Goal: Task Accomplishment & Management: Manage account settings

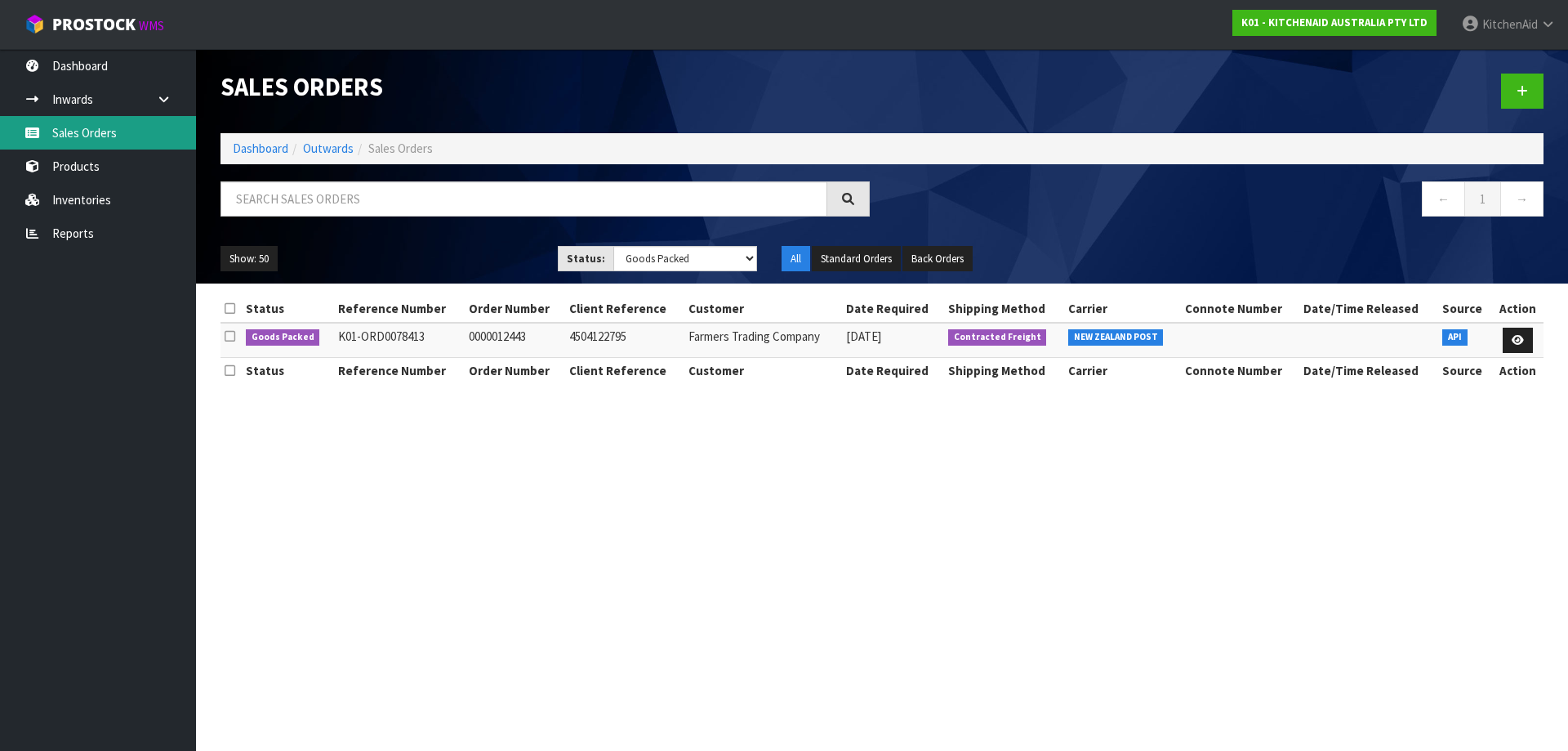
click at [116, 141] on link "Sales Orders" at bounding box center [98, 132] width 196 height 34
click at [750, 265] on select "Draft Pending Allocated Pending Pick Goods Picked Goods Packed Pending Charges …" at bounding box center [686, 259] width 145 height 26
click at [746, 259] on select "Draft Pending Allocated Pending Pick Goods Picked Goods Packed Pending Charges …" at bounding box center [686, 259] width 145 height 26
click at [613, 246] on select "Draft Pending Allocated Pending Pick Goods Picked Goods Packed Pending Charges …" at bounding box center [686, 259] width 145 height 26
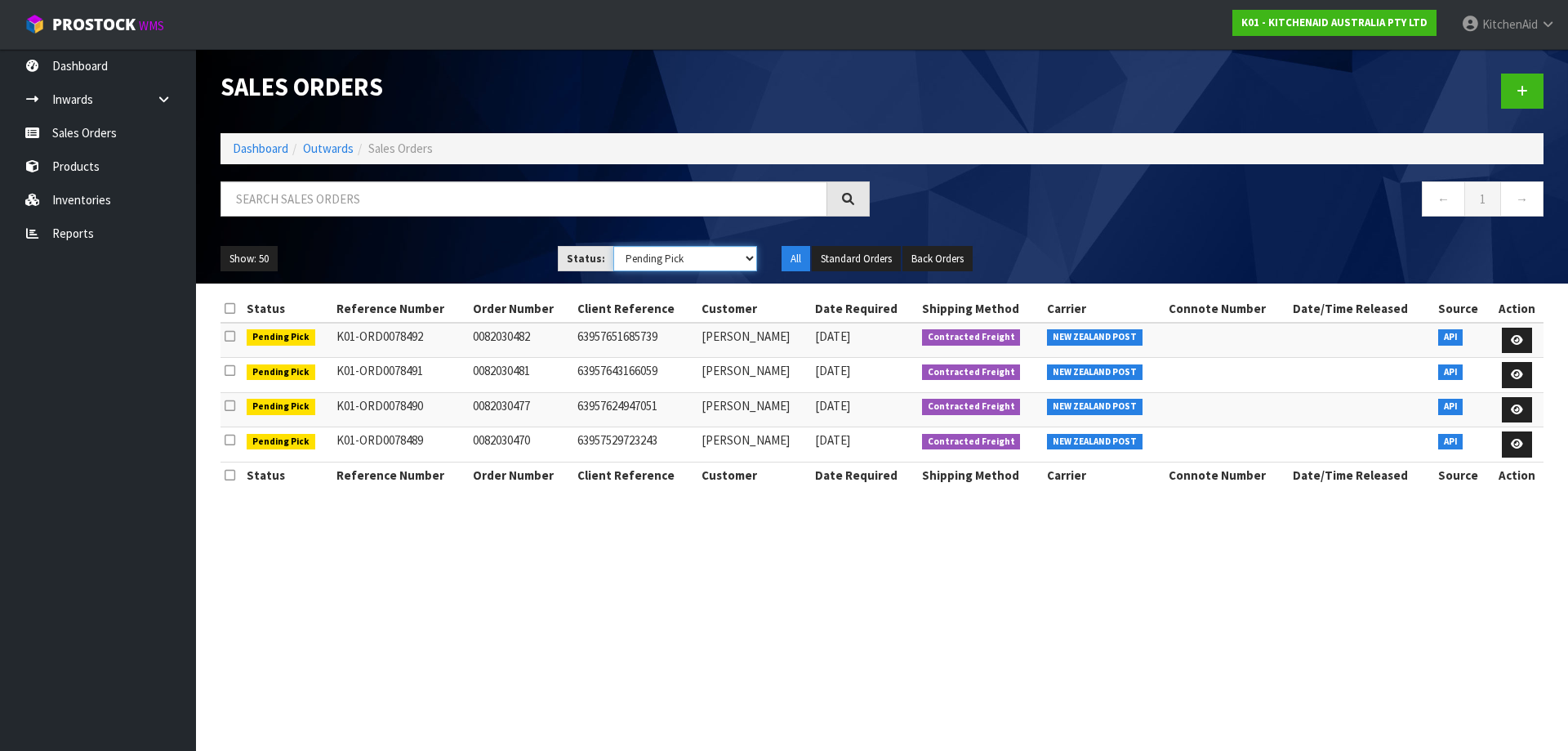
click at [749, 266] on select "Draft Pending Allocated Pending Pick Goods Picked Goods Packed Pending Charges …" at bounding box center [686, 259] width 145 height 26
select select "string:5"
click at [613, 246] on select "Draft Pending Allocated Pending Pick Goods Picked Goods Packed Pending Charges …" at bounding box center [686, 259] width 145 height 26
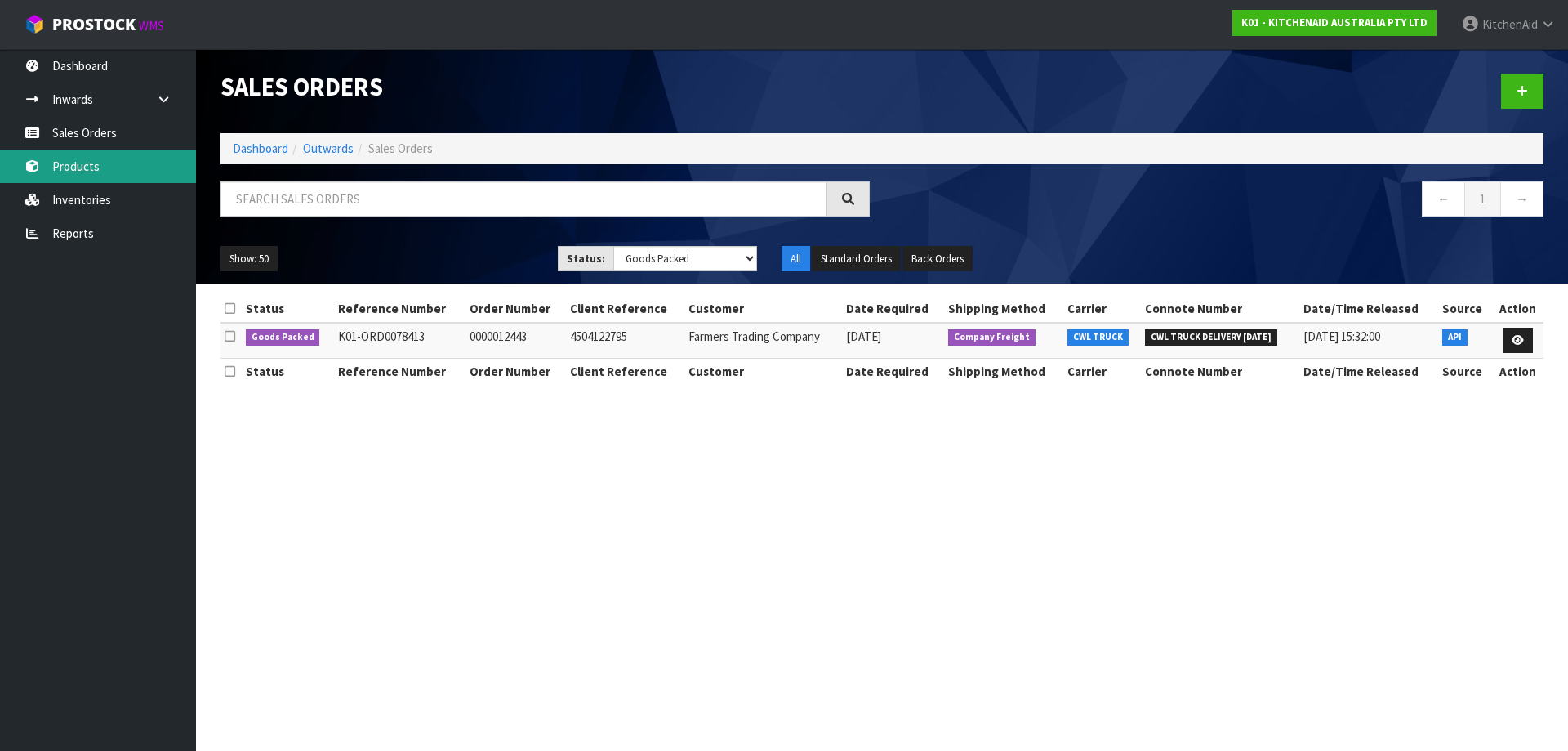
click at [115, 150] on link "Products" at bounding box center [98, 166] width 196 height 34
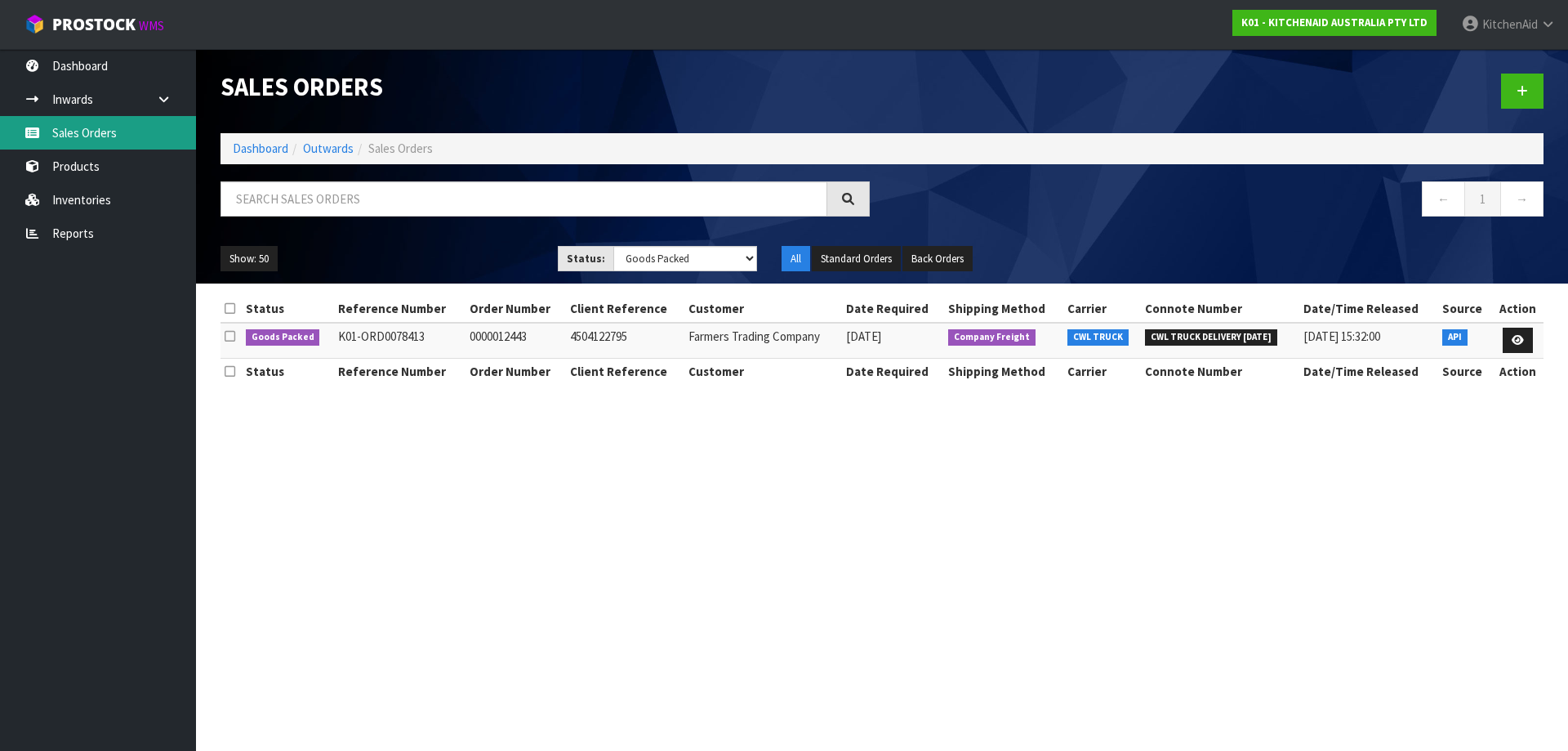
click at [115, 139] on link "Sales Orders" at bounding box center [98, 132] width 196 height 34
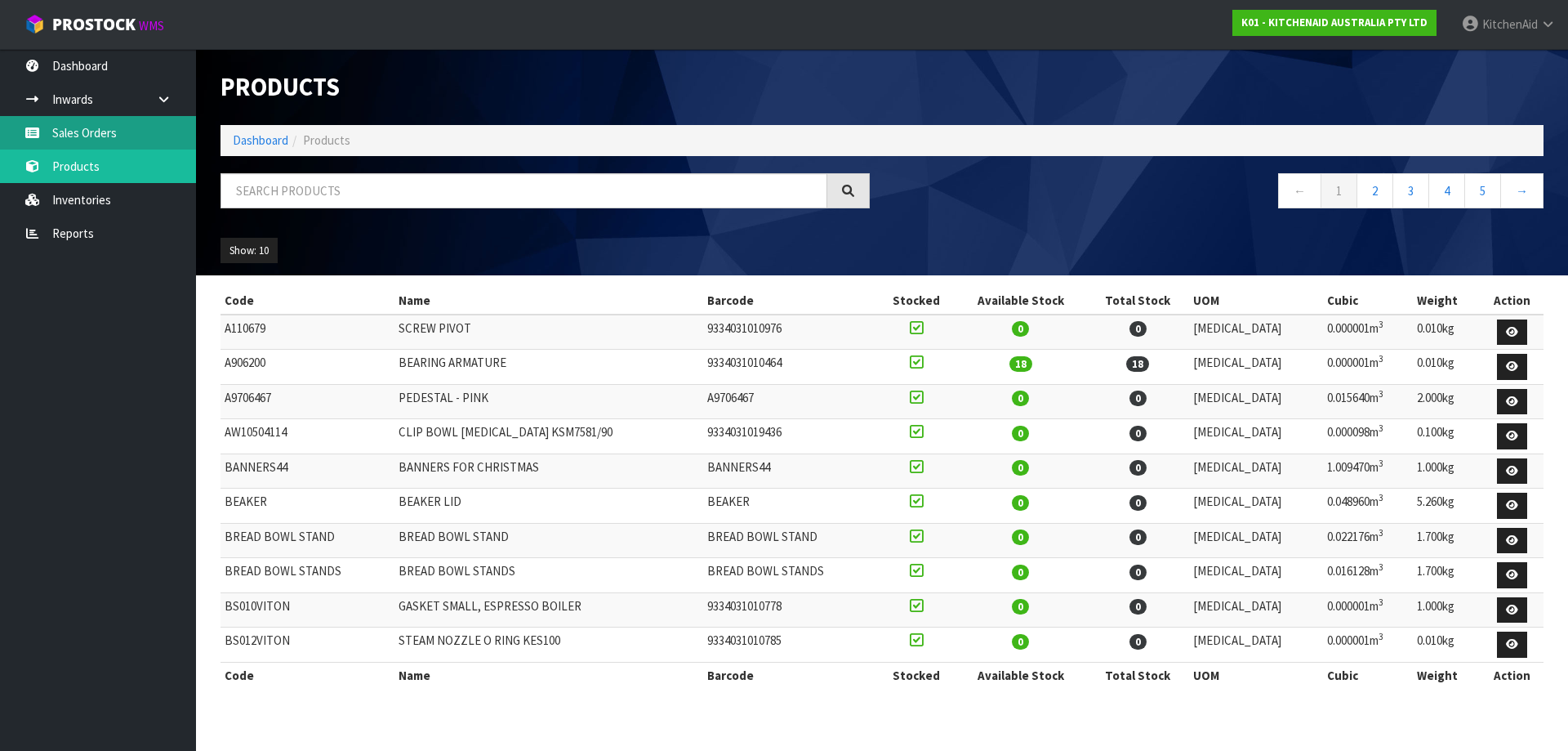
click at [128, 131] on link "Sales Orders" at bounding box center [98, 132] width 196 height 34
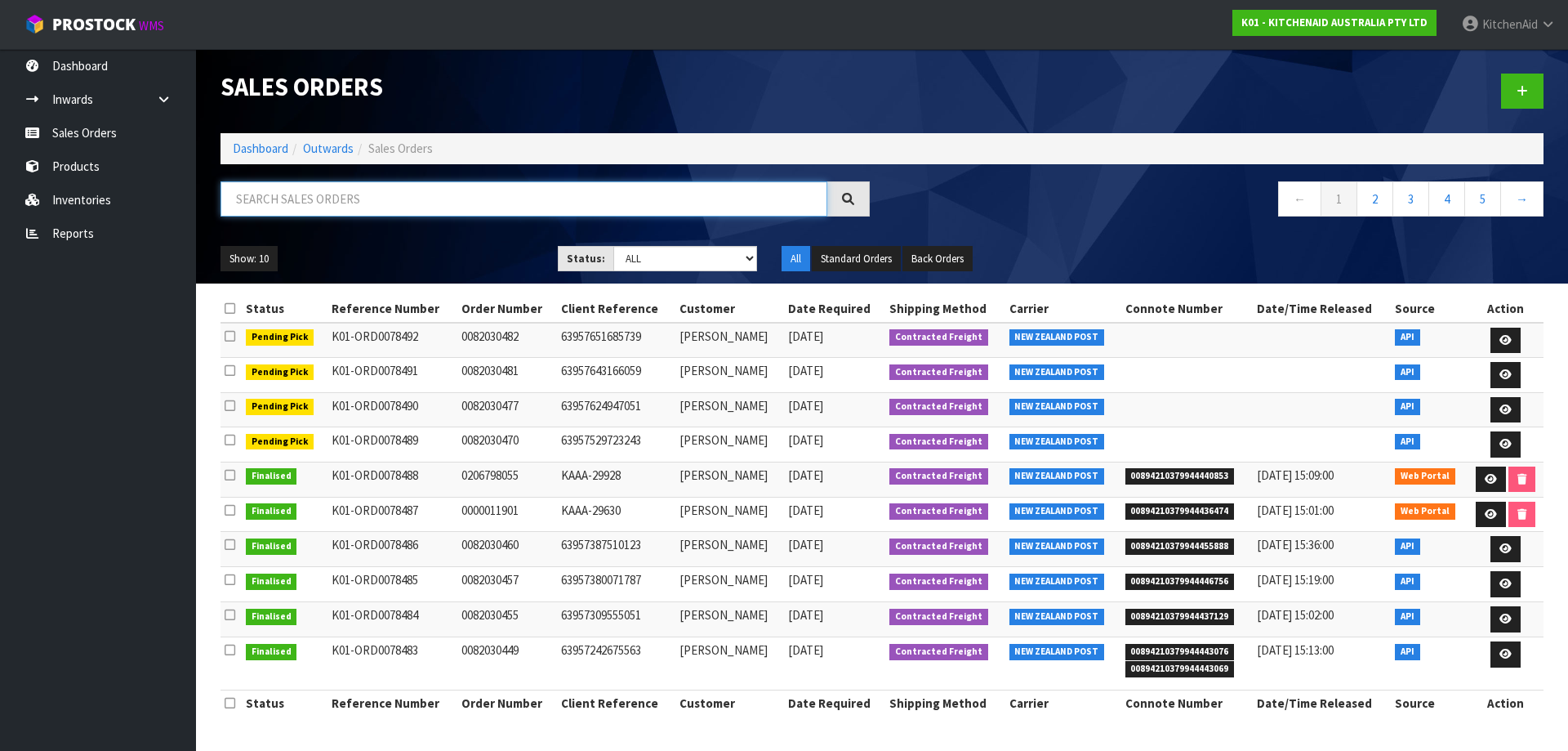
click at [341, 204] on input "text" at bounding box center [524, 199] width 607 height 35
type input "FARMERS"
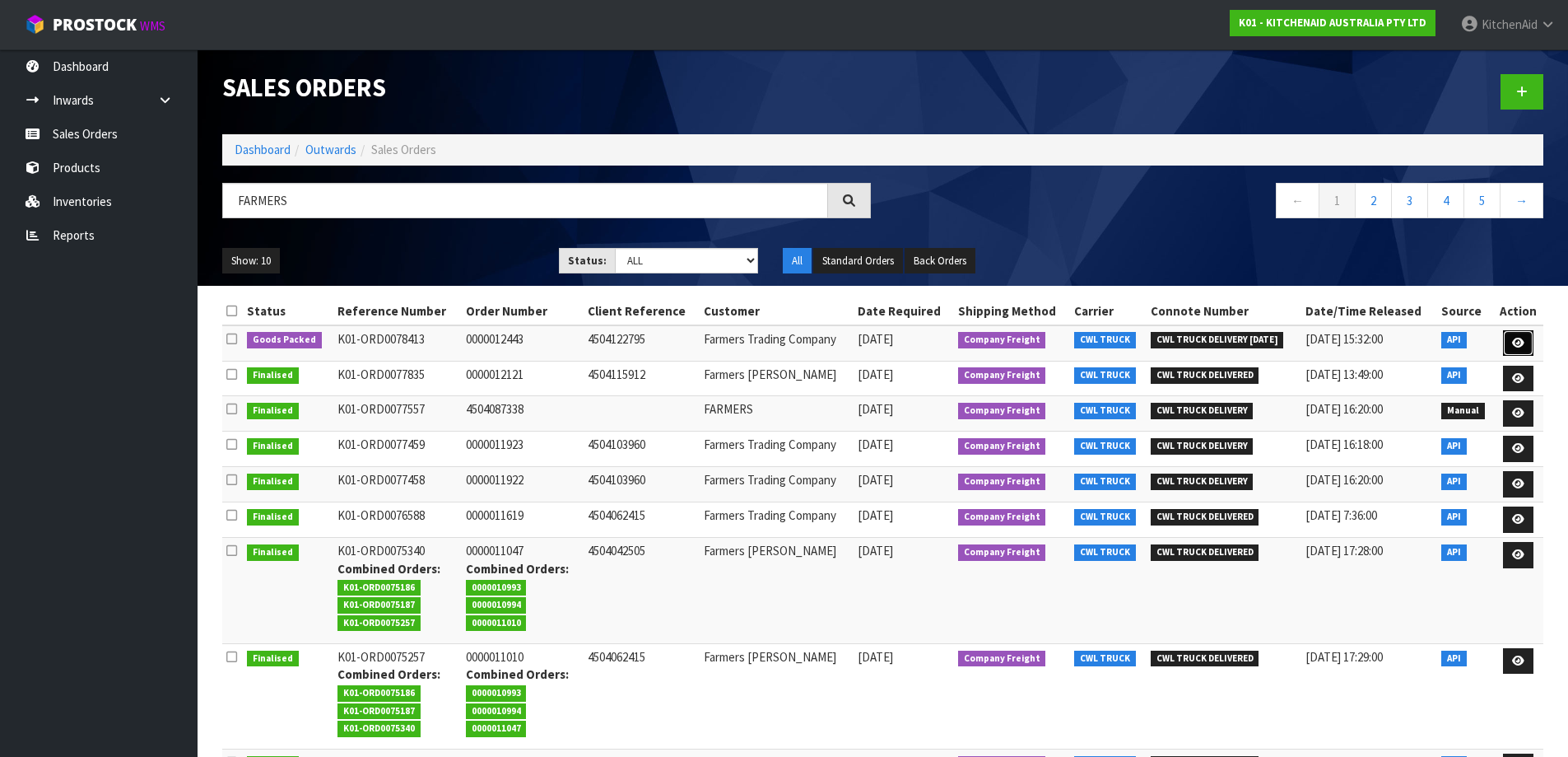
click at [1529, 342] on link at bounding box center [1518, 343] width 30 height 27
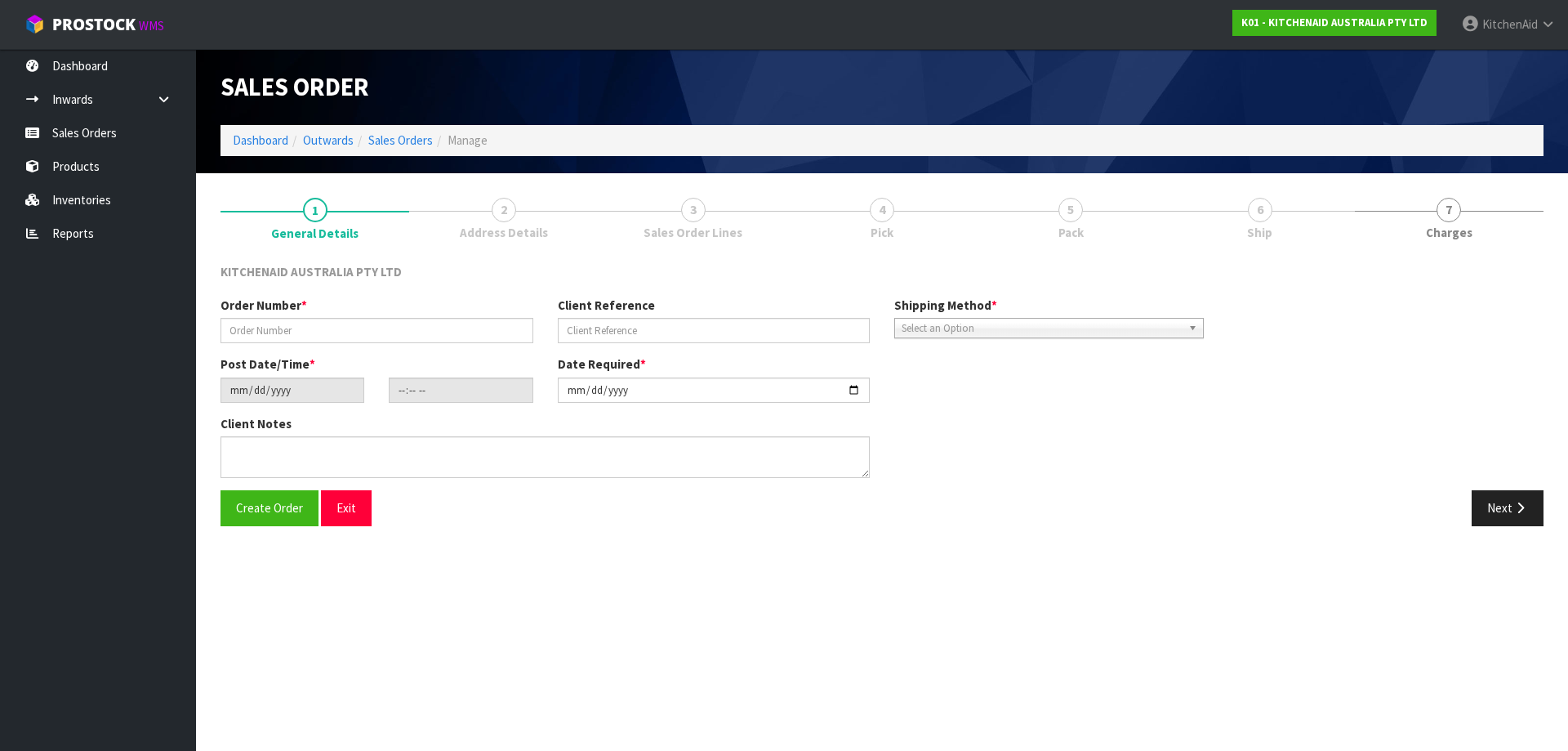
type input "0000012443"
type input "4504122795"
type input "[DATE]"
type input "19:32:30.000"
type input "[DATE]"
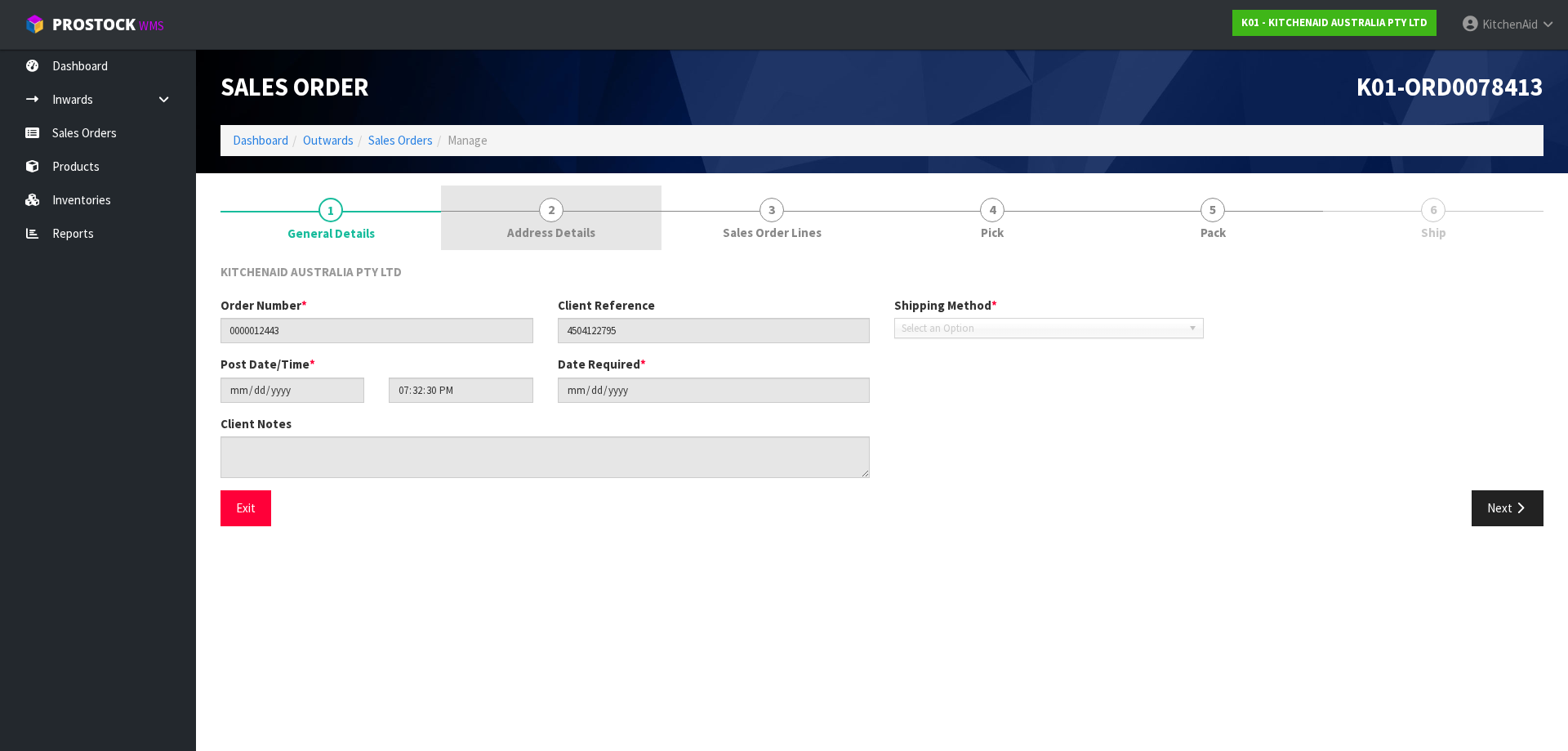
click at [543, 203] on span "2" at bounding box center [551, 210] width 25 height 25
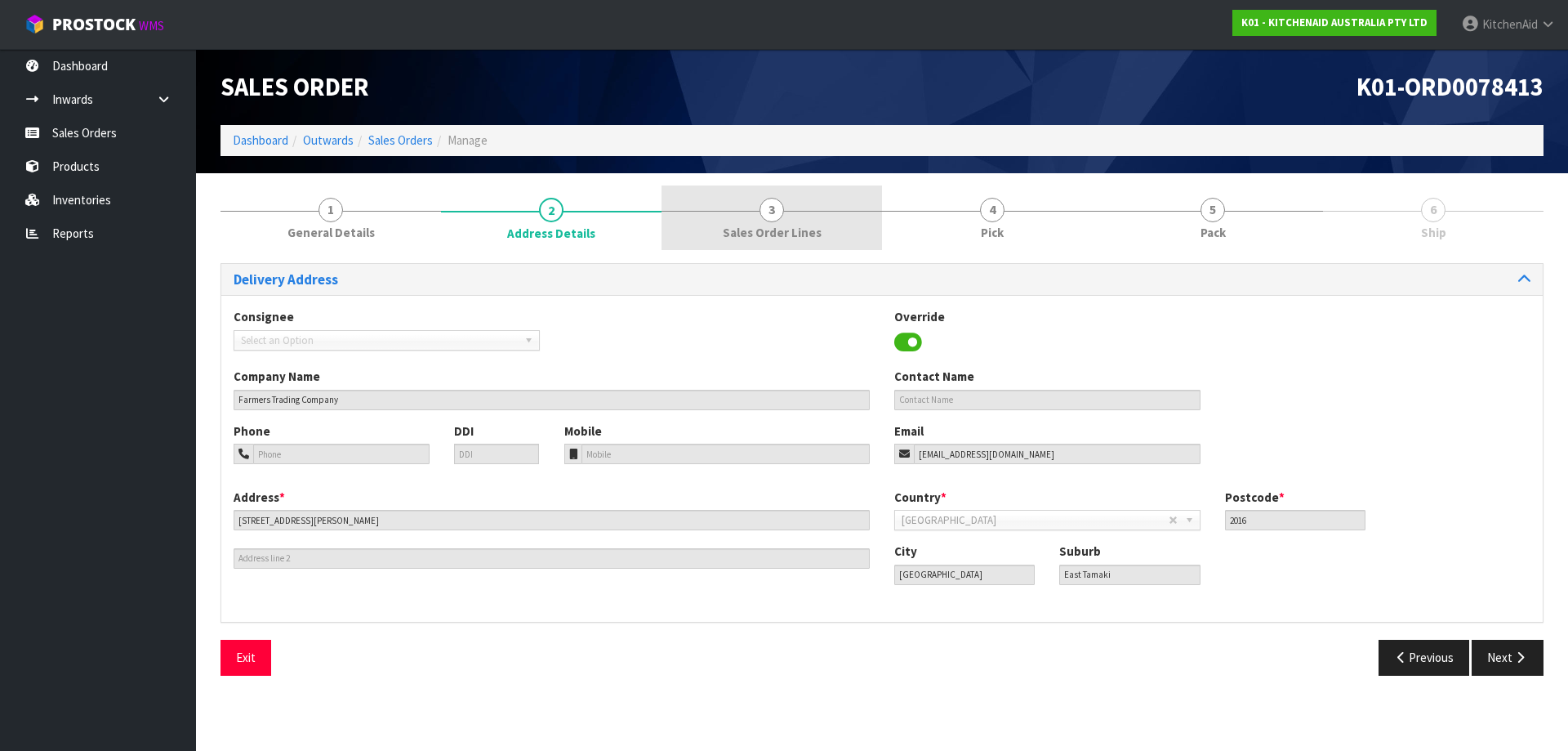
click at [780, 228] on span "Sales Order Lines" at bounding box center [772, 232] width 99 height 17
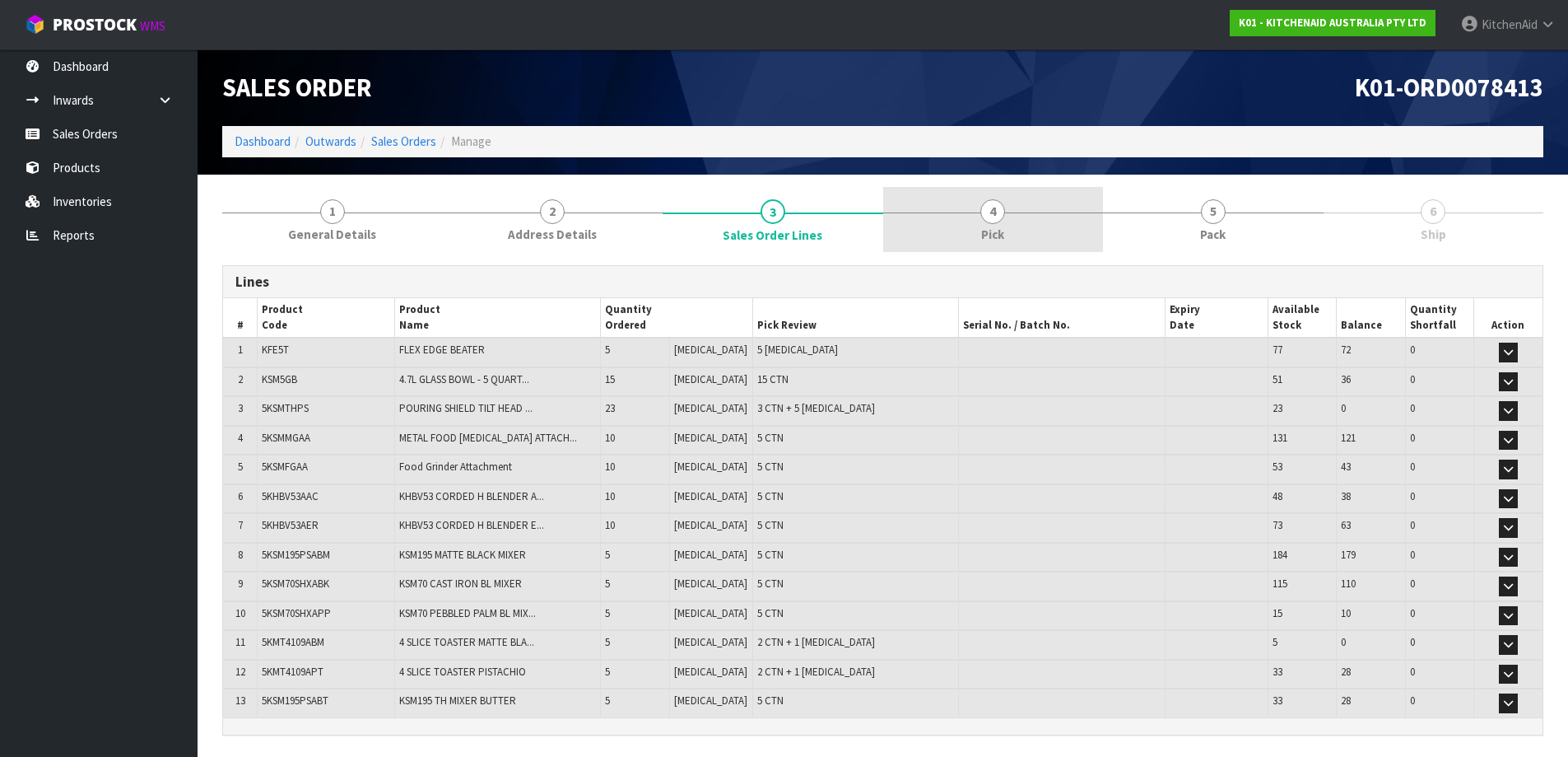
click at [979, 225] on link "4 Pick" at bounding box center [993, 219] width 221 height 65
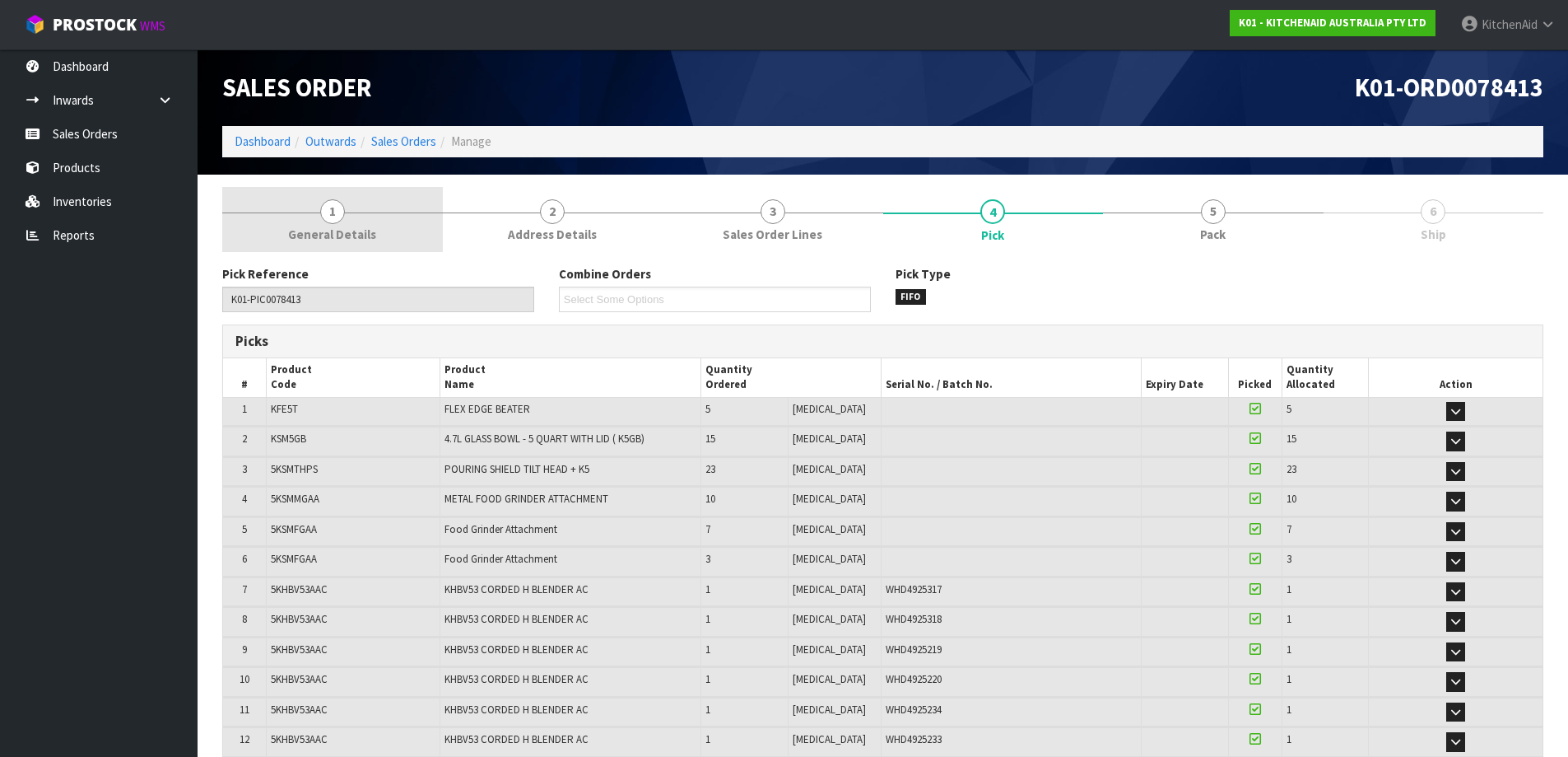
click at [348, 220] on link "1 General Details" at bounding box center [333, 219] width 221 height 65
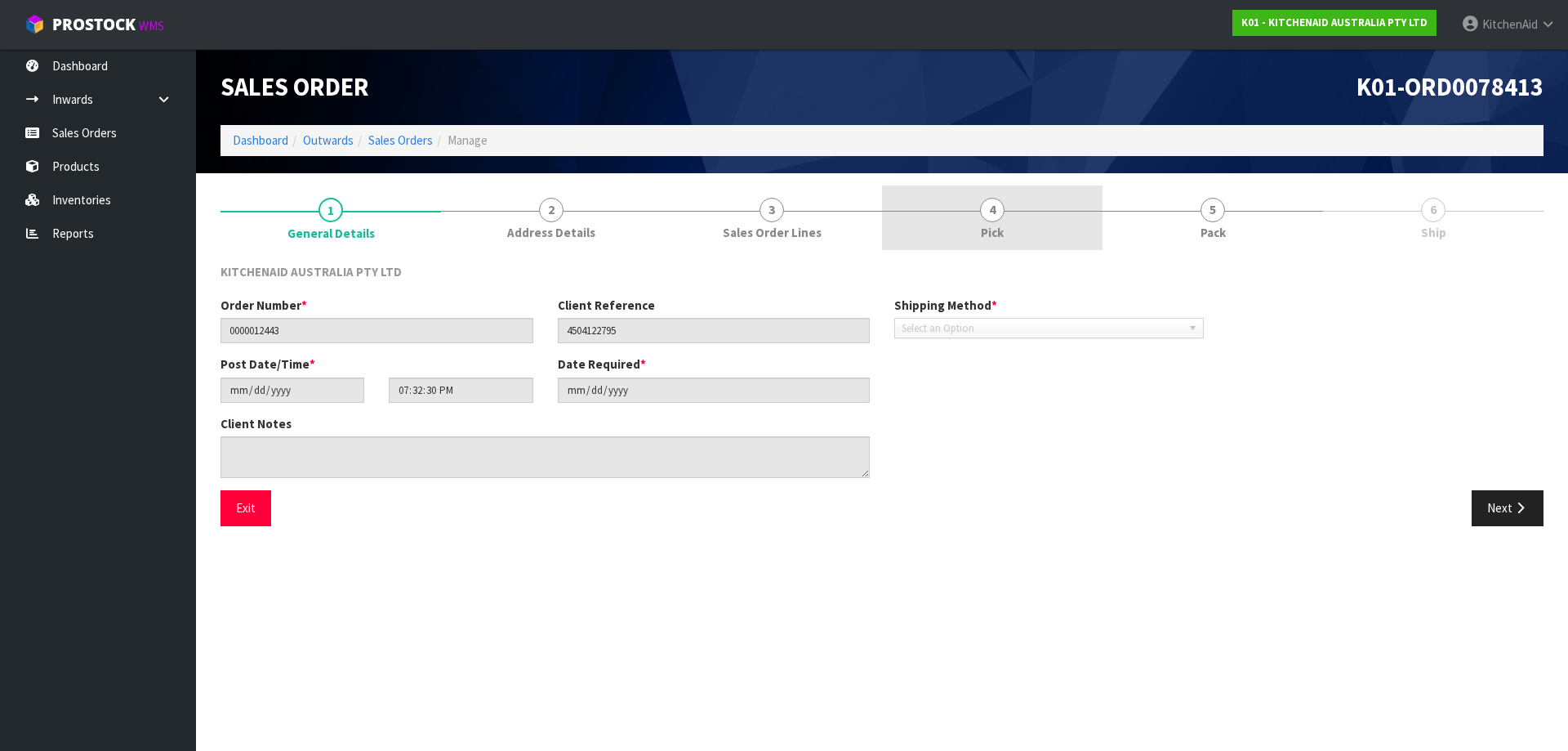
click at [1014, 231] on link "4 Pick" at bounding box center [993, 217] width 221 height 64
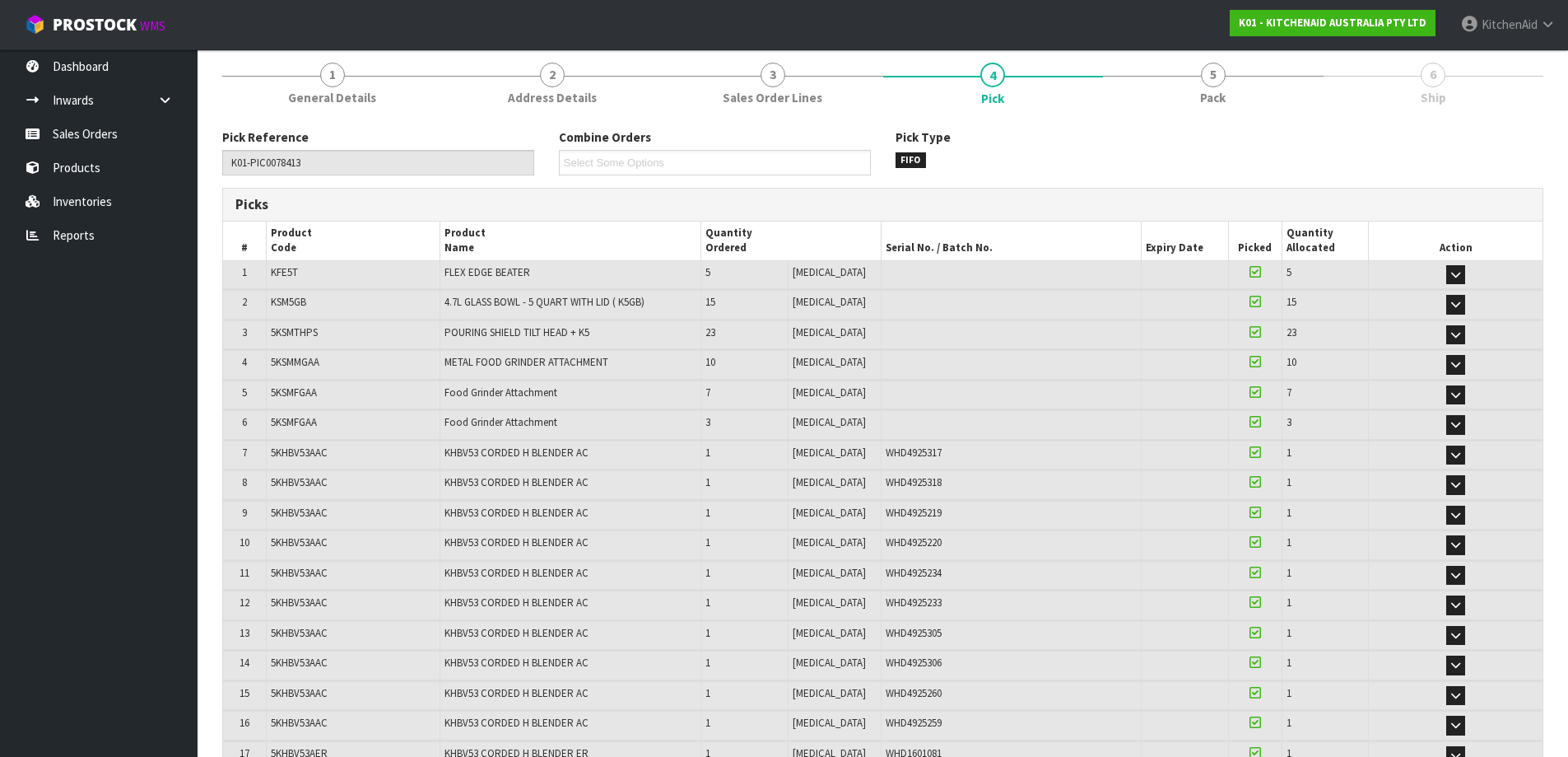
scroll to position [165, 0]
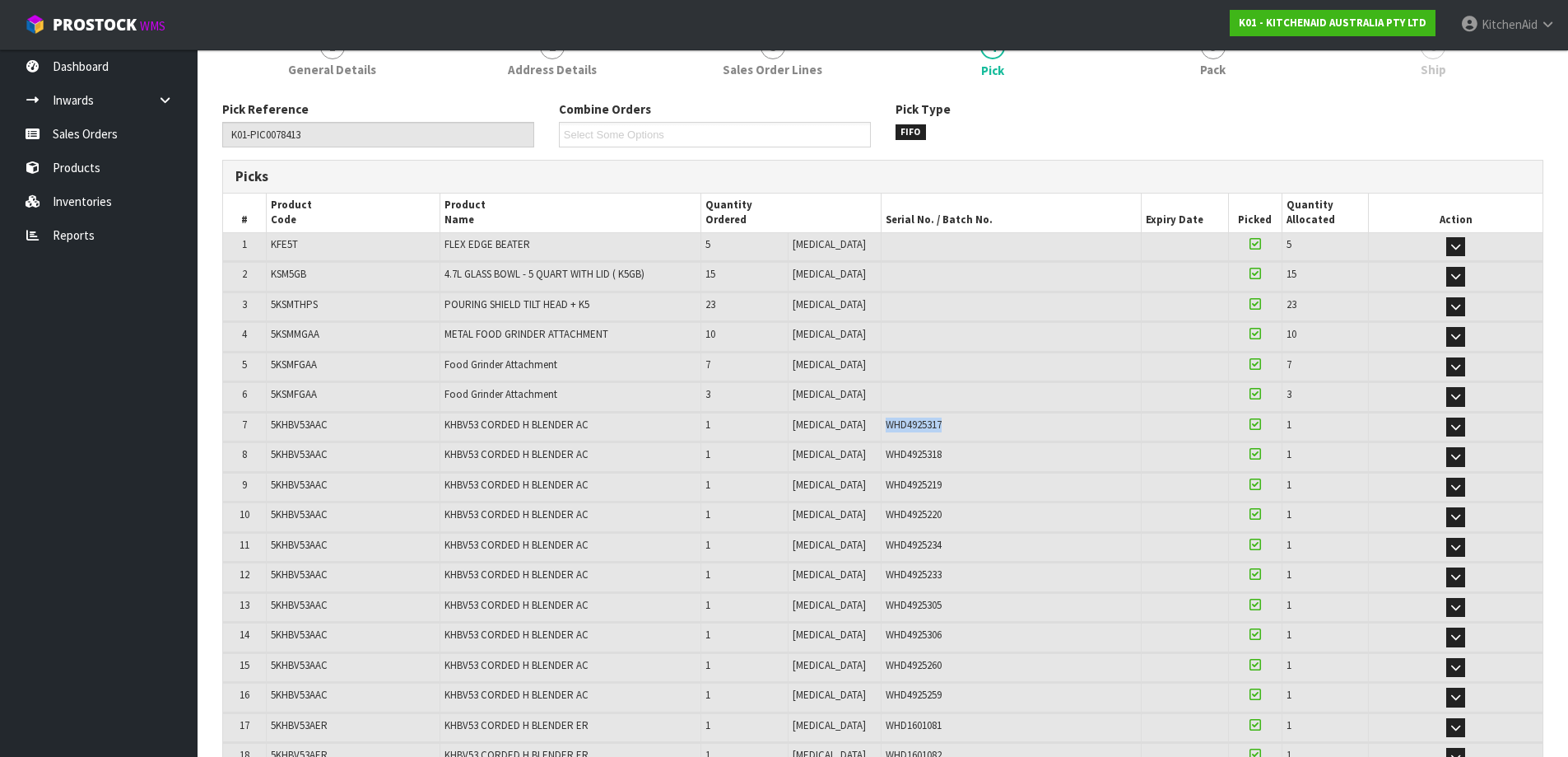
drag, startPoint x: 937, startPoint y: 424, endPoint x: 864, endPoint y: 424, distance: 73.0
click at [886, 424] on div "WHD4925317" at bounding box center [1011, 424] width 252 height 15
copy span "WHD4925317"
drag, startPoint x: 937, startPoint y: 461, endPoint x: 864, endPoint y: 458, distance: 73.1
click at [886, 458] on div "WHD4925318" at bounding box center [1011, 455] width 252 height 15
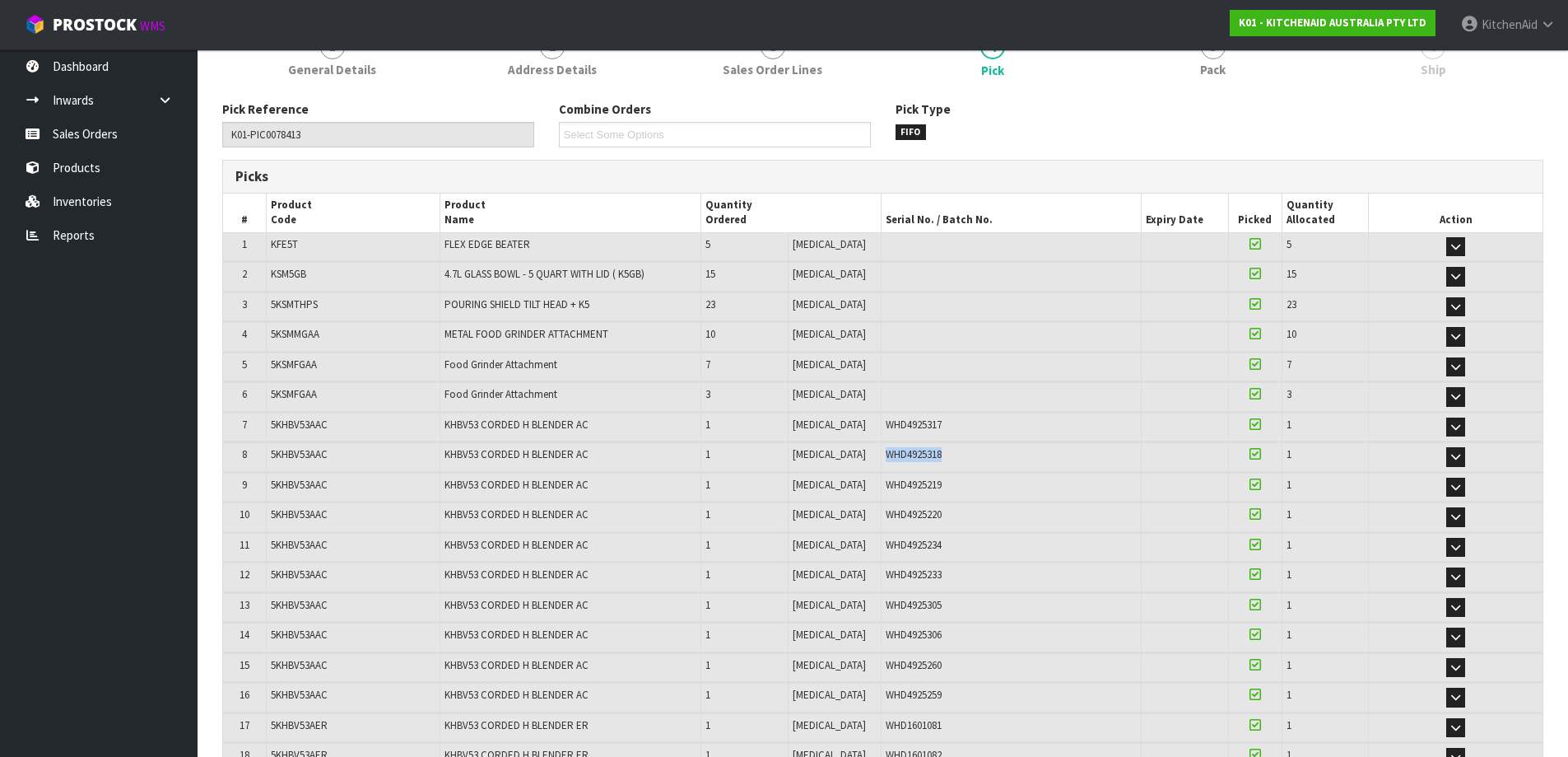
copy span "WHD4925318"
drag, startPoint x: 927, startPoint y: 486, endPoint x: 864, endPoint y: 486, distance: 63.0
click at [886, 486] on div "WHD4925219" at bounding box center [1011, 485] width 252 height 15
copy span "WHD4925219"
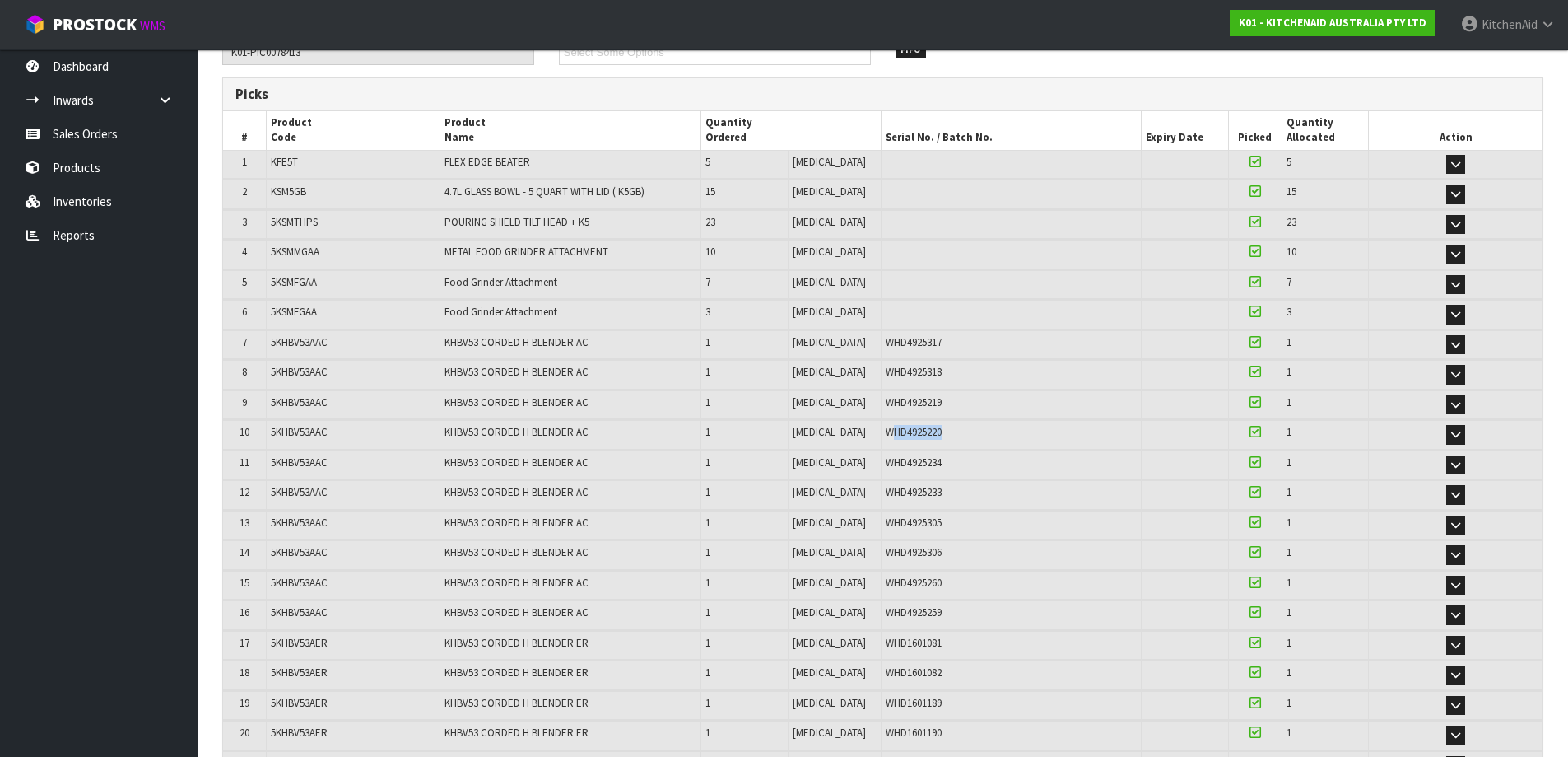
drag, startPoint x: 924, startPoint y: 434, endPoint x: 867, endPoint y: 437, distance: 57.1
click at [886, 437] on div "WHD4925220" at bounding box center [1011, 432] width 252 height 15
click at [920, 434] on span "WHD4925220" at bounding box center [913, 432] width 56 height 14
drag, startPoint x: 926, startPoint y: 435, endPoint x: 864, endPoint y: 439, distance: 62.1
click at [886, 439] on div "WHD4925220" at bounding box center [1011, 432] width 252 height 15
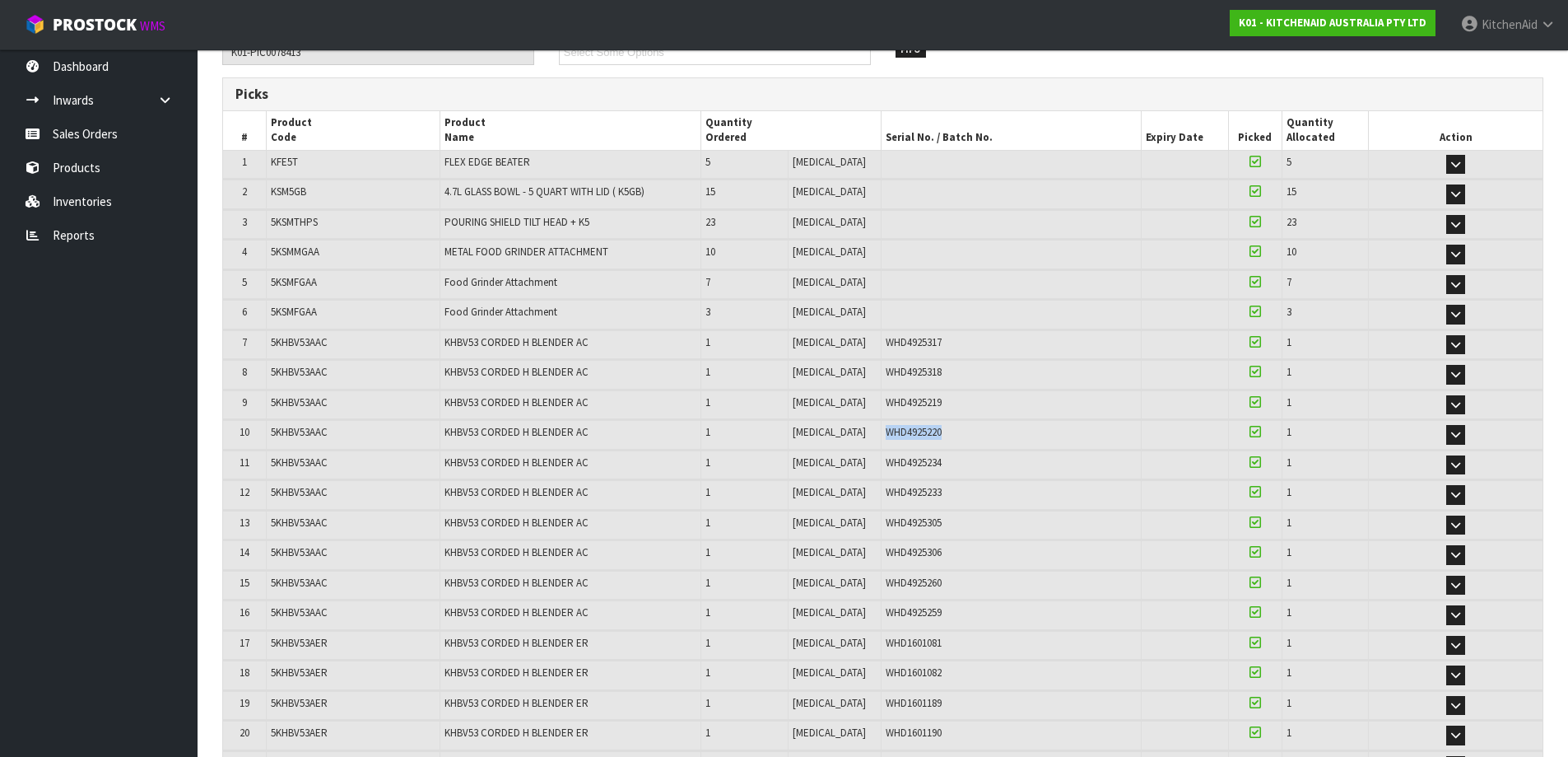
copy span "WHD4925220"
drag, startPoint x: 921, startPoint y: 469, endPoint x: 864, endPoint y: 458, distance: 58.1
click at [886, 458] on div "WHD4925234" at bounding box center [1011, 463] width 252 height 15
copy span "WHD4925234"
drag, startPoint x: 924, startPoint y: 494, endPoint x: 864, endPoint y: 489, distance: 60.2
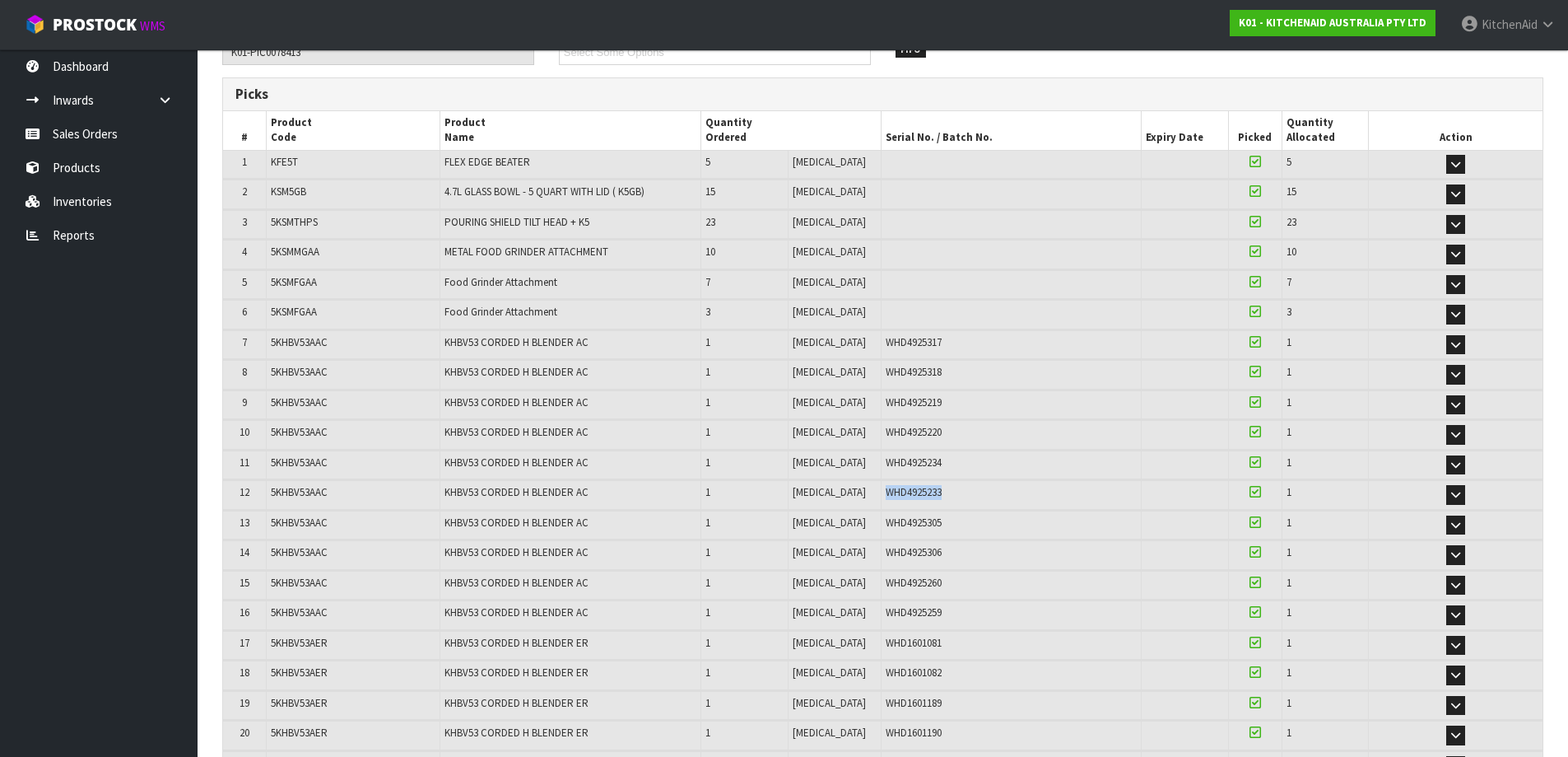
click at [886, 489] on div "WHD4925233" at bounding box center [1011, 492] width 252 height 15
copy span "WHD4925233"
drag, startPoint x: 922, startPoint y: 523, endPoint x: 864, endPoint y: 523, distance: 58.0
click at [886, 523] on div "WHD4925305" at bounding box center [1011, 522] width 252 height 15
copy span "WHD4925305"
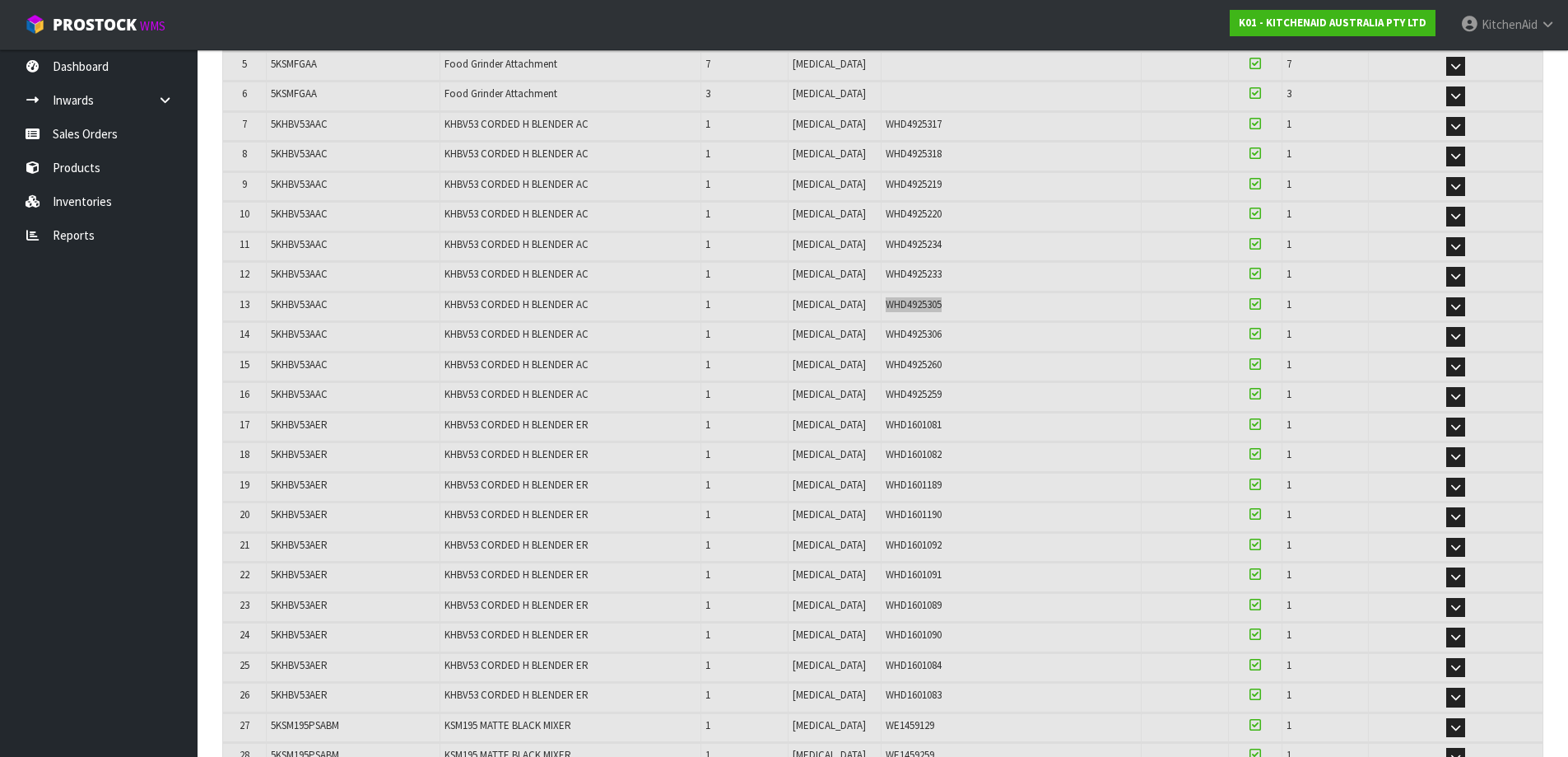
scroll to position [494, 0]
drag, startPoint x: 933, startPoint y: 313, endPoint x: 863, endPoint y: 313, distance: 70.0
click at [886, 313] on div "WHD4925306" at bounding box center [1011, 305] width 252 height 15
copy span "WHD4925306"
drag, startPoint x: 932, startPoint y: 335, endPoint x: 862, endPoint y: 335, distance: 70.0
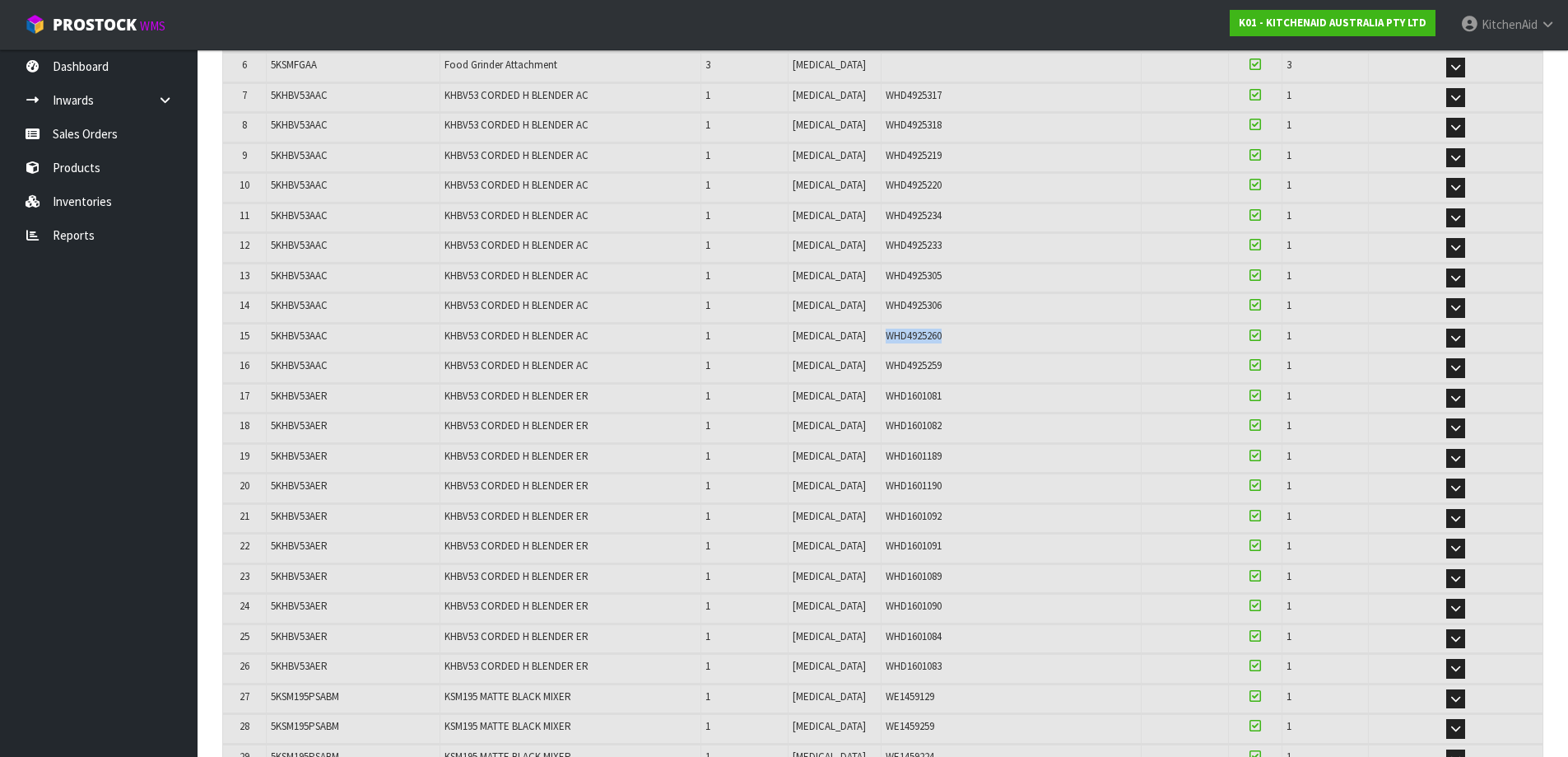
click at [886, 335] on div "WHD4925260" at bounding box center [1011, 335] width 252 height 15
copy span "WHD4925260"
drag, startPoint x: 932, startPoint y: 365, endPoint x: 862, endPoint y: 360, distance: 70.2
click at [886, 360] on div "WHD4925259" at bounding box center [1011, 366] width 252 height 15
copy span "WHD4925259"
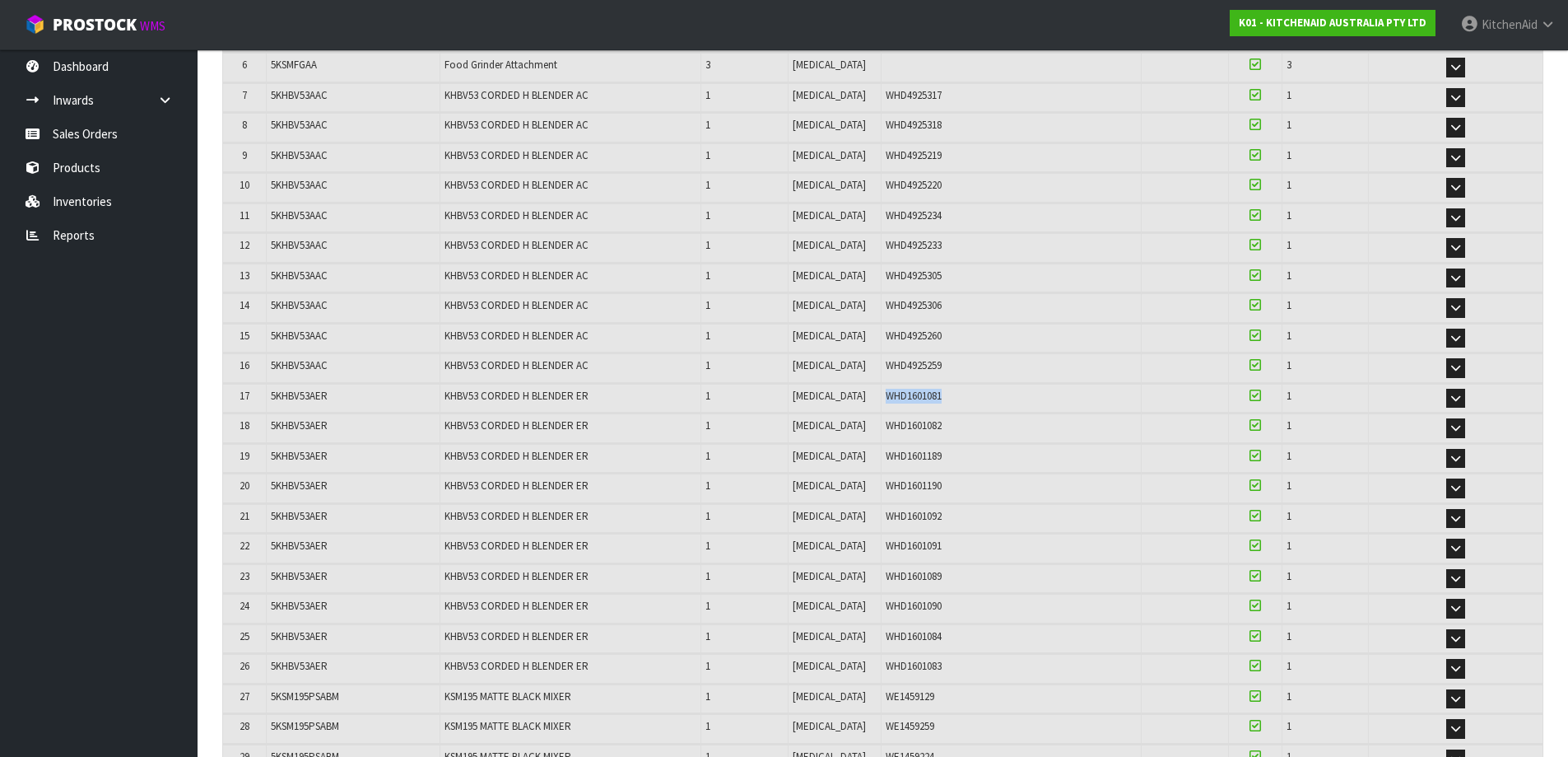
drag, startPoint x: 921, startPoint y: 397, endPoint x: 863, endPoint y: 390, distance: 58.4
click at [886, 390] on div "WHD1601081" at bounding box center [1011, 396] width 252 height 15
drag, startPoint x: 917, startPoint y: 430, endPoint x: 867, endPoint y: 429, distance: 50.0
click at [886, 429] on span "WHD1601082" at bounding box center [913, 425] width 56 height 14
drag, startPoint x: 937, startPoint y: 423, endPoint x: 864, endPoint y: 425, distance: 73.0
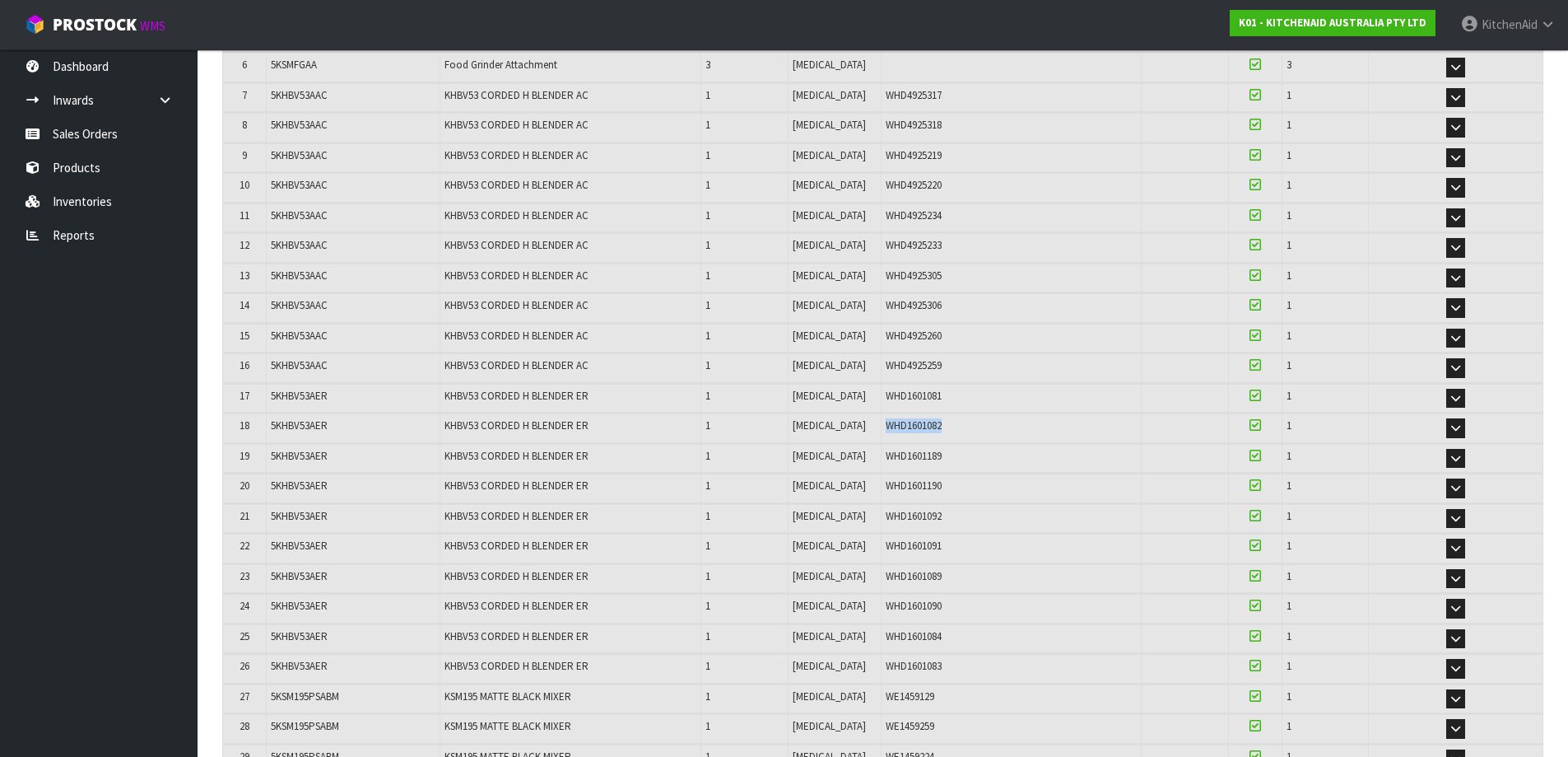
click at [886, 425] on div "WHD1601082" at bounding box center [1011, 425] width 252 height 15
drag, startPoint x: 936, startPoint y: 463, endPoint x: 862, endPoint y: 455, distance: 74.4
click at [886, 455] on div "WHD1601189" at bounding box center [1011, 455] width 252 height 15
drag, startPoint x: 930, startPoint y: 491, endPoint x: 862, endPoint y: 482, distance: 68.6
click at [886, 482] on div "WHD1601190" at bounding box center [1011, 486] width 252 height 15
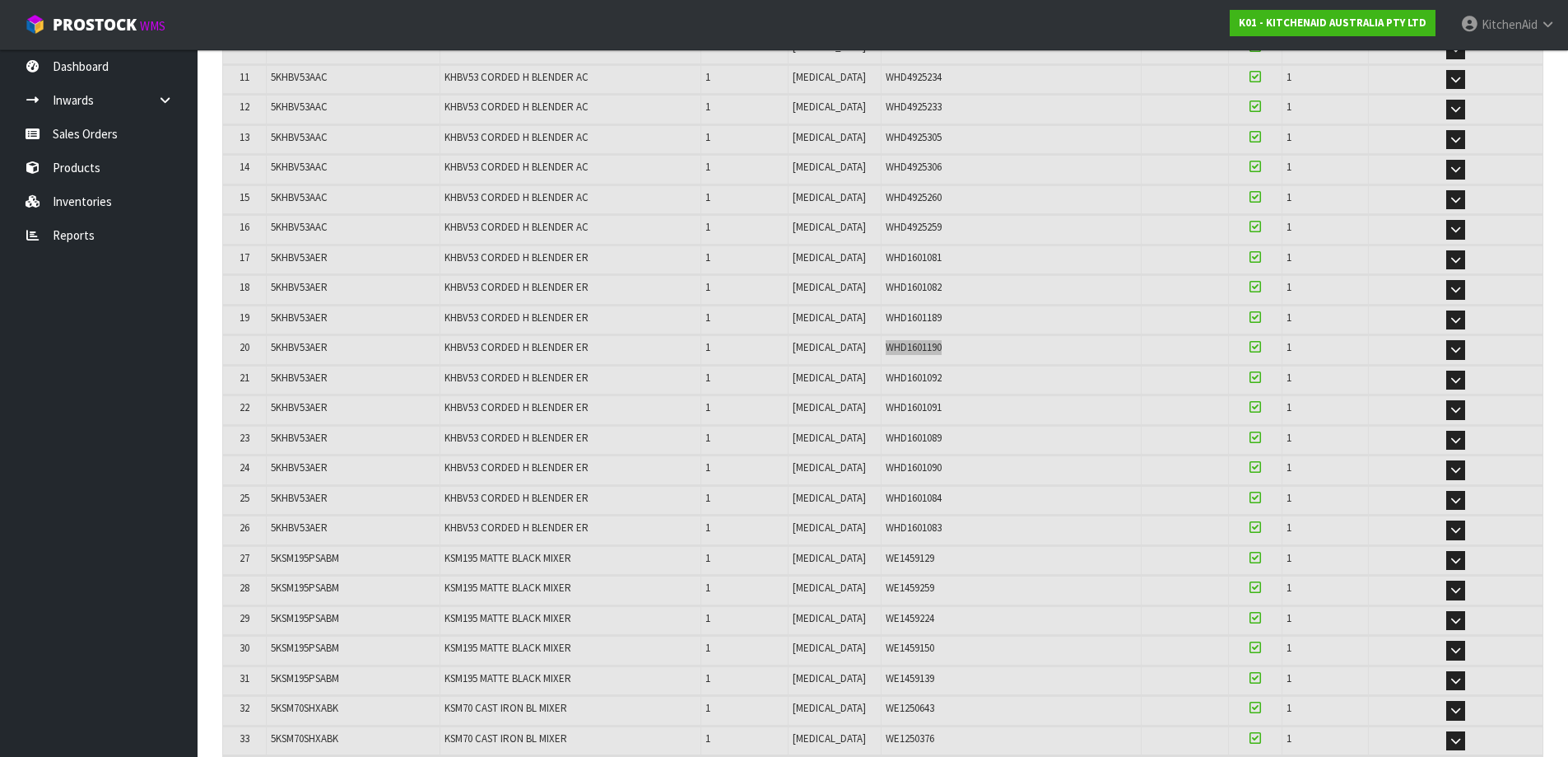
scroll to position [741, 0]
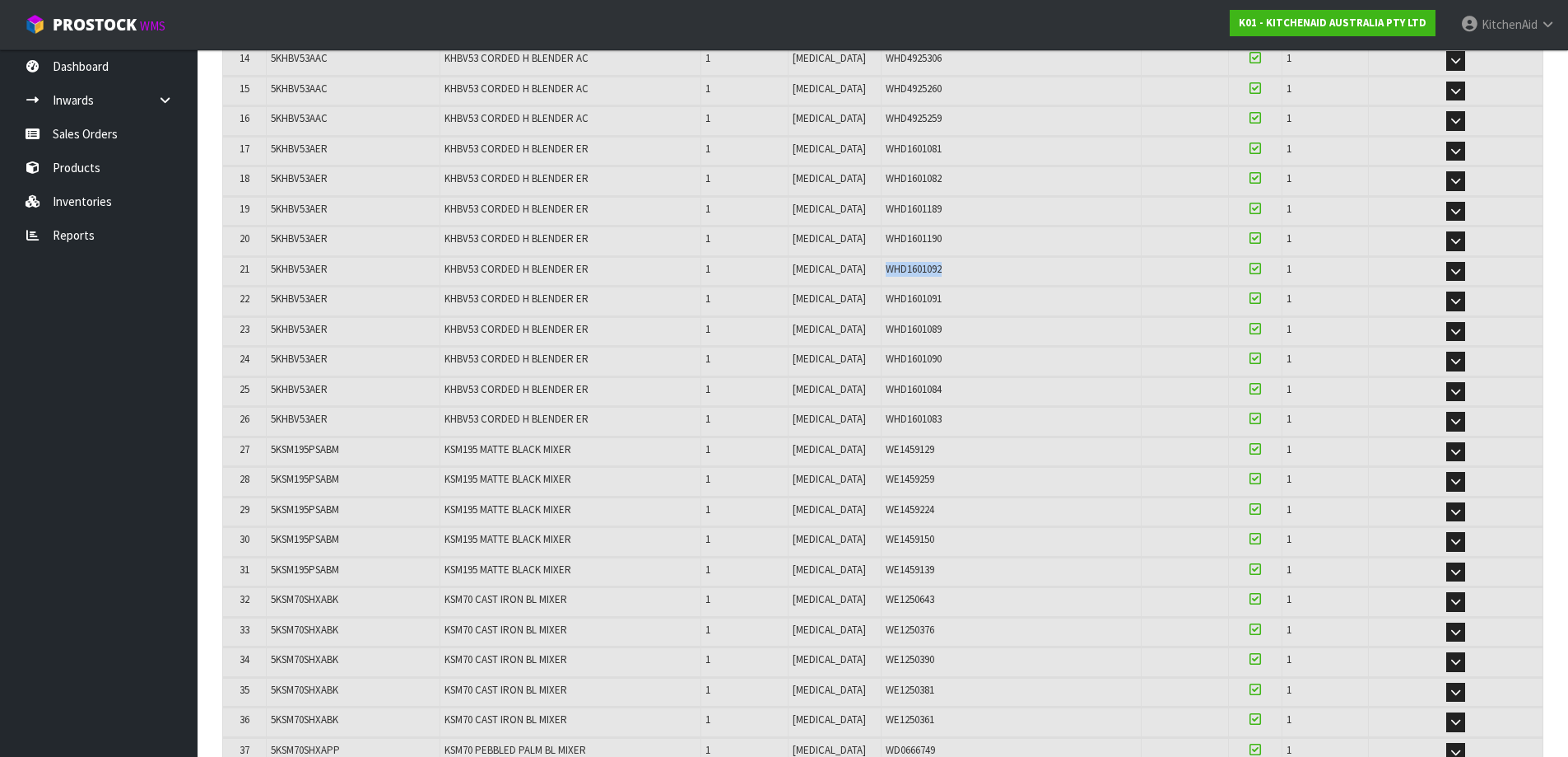
drag, startPoint x: 933, startPoint y: 266, endPoint x: 862, endPoint y: 262, distance: 71.1
click at [886, 262] on div "WHD1601092" at bounding box center [1011, 269] width 252 height 15
drag, startPoint x: 945, startPoint y: 304, endPoint x: 861, endPoint y: 290, distance: 85.2
click at [880, 290] on td "WHD1601091" at bounding box center [1010, 301] width 261 height 28
drag, startPoint x: 944, startPoint y: 330, endPoint x: 862, endPoint y: 319, distance: 82.7
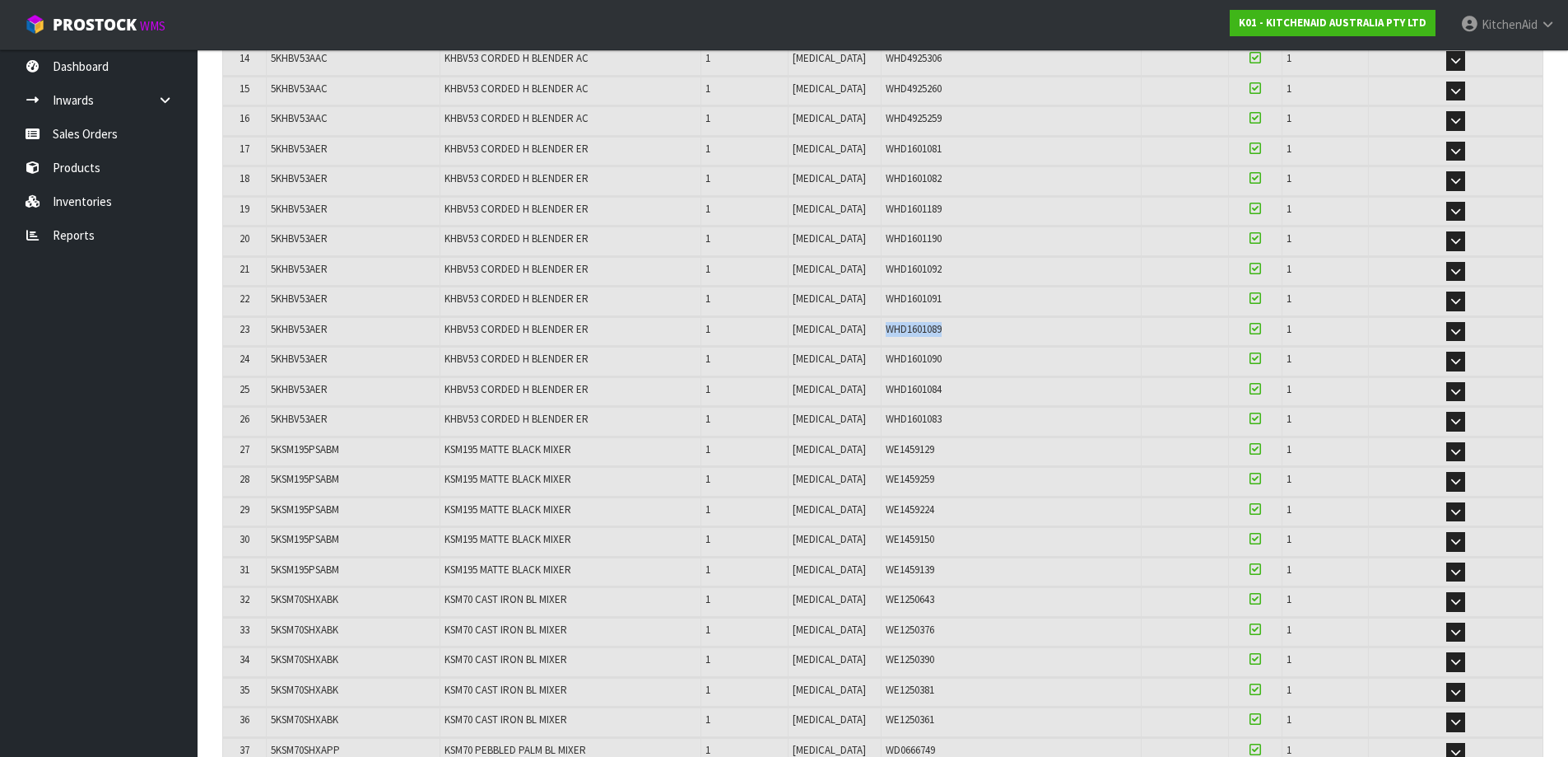
click at [880, 319] on td "WHD1601089" at bounding box center [1010, 331] width 261 height 28
drag, startPoint x: 953, startPoint y: 363, endPoint x: 864, endPoint y: 356, distance: 89.3
click at [886, 356] on div "WHD1601090" at bounding box center [1011, 358] width 252 height 15
drag, startPoint x: 929, startPoint y: 387, endPoint x: 862, endPoint y: 385, distance: 67.0
click at [886, 385] on div "WHD1601084" at bounding box center [1011, 389] width 252 height 15
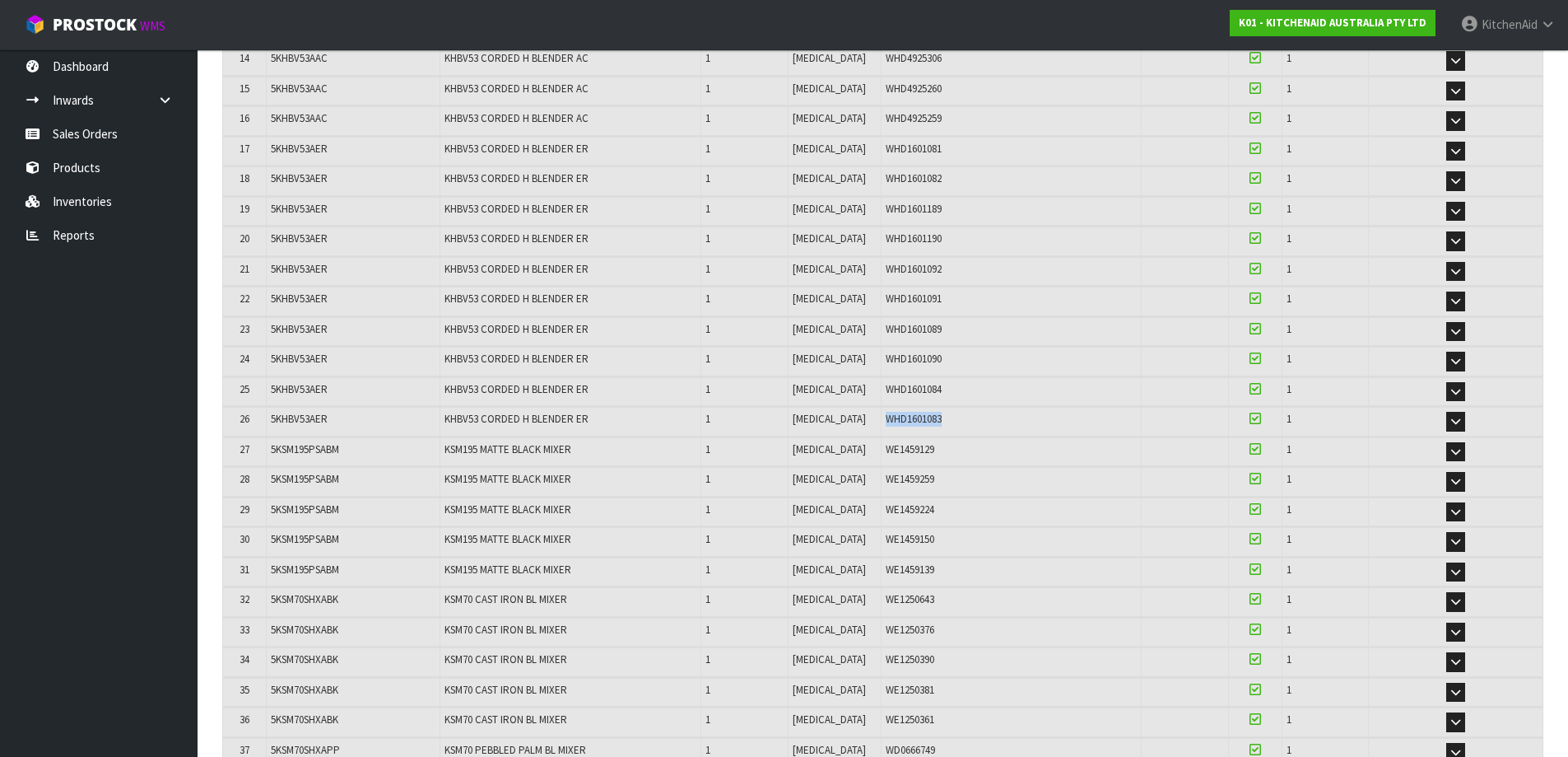
drag, startPoint x: 936, startPoint y: 411, endPoint x: 865, endPoint y: 413, distance: 71.0
click at [880, 413] on td "WHD1601083" at bounding box center [1010, 421] width 261 height 28
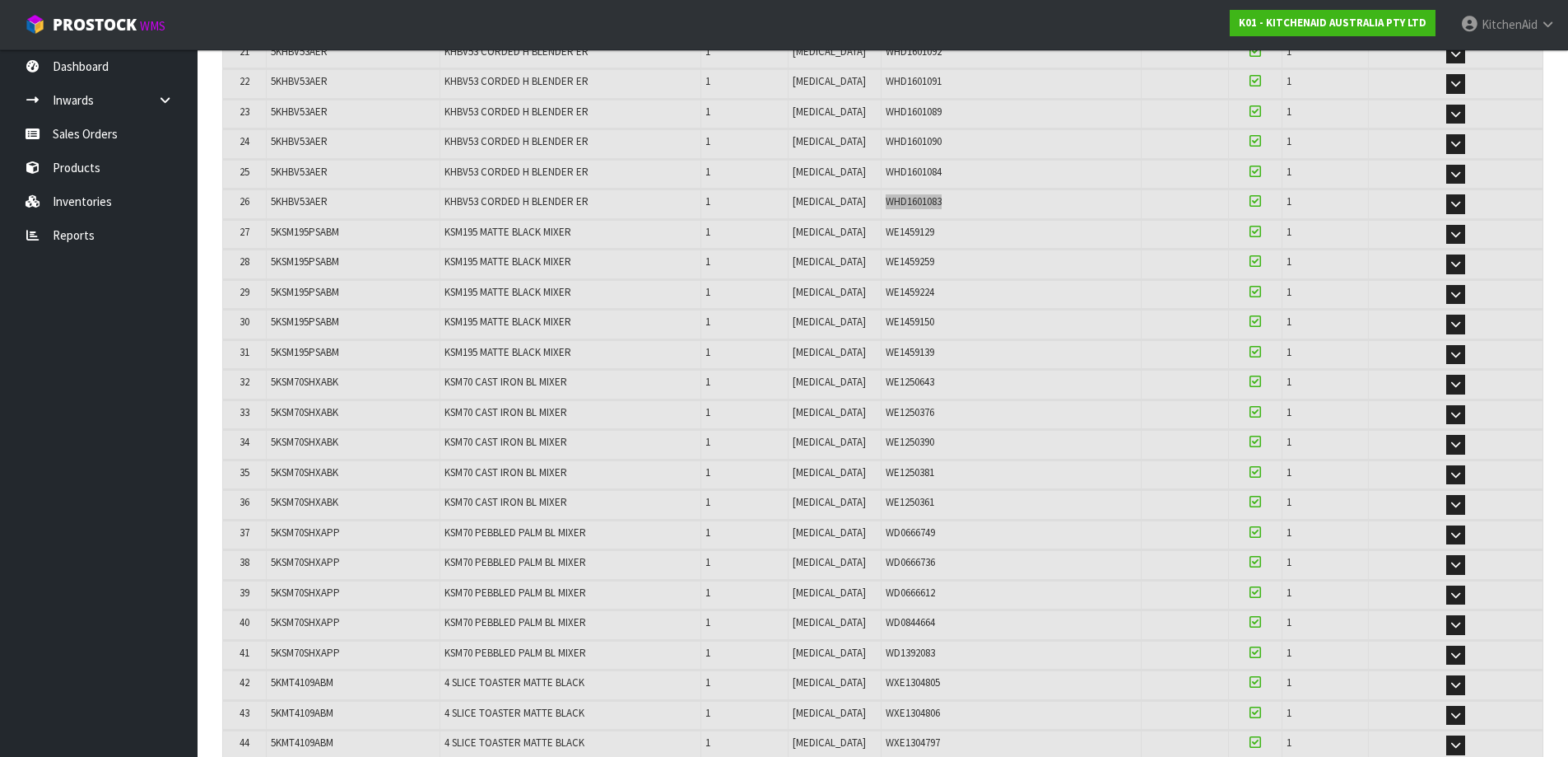
scroll to position [988, 0]
drag, startPoint x: 928, startPoint y: 209, endPoint x: 864, endPoint y: 206, distance: 64.1
click at [886, 206] on div "WE1459129" at bounding box center [1011, 202] width 252 height 15
drag, startPoint x: 916, startPoint y: 240, endPoint x: 864, endPoint y: 238, distance: 52.0
click at [880, 238] on td "WE1459259" at bounding box center [1010, 234] width 261 height 28
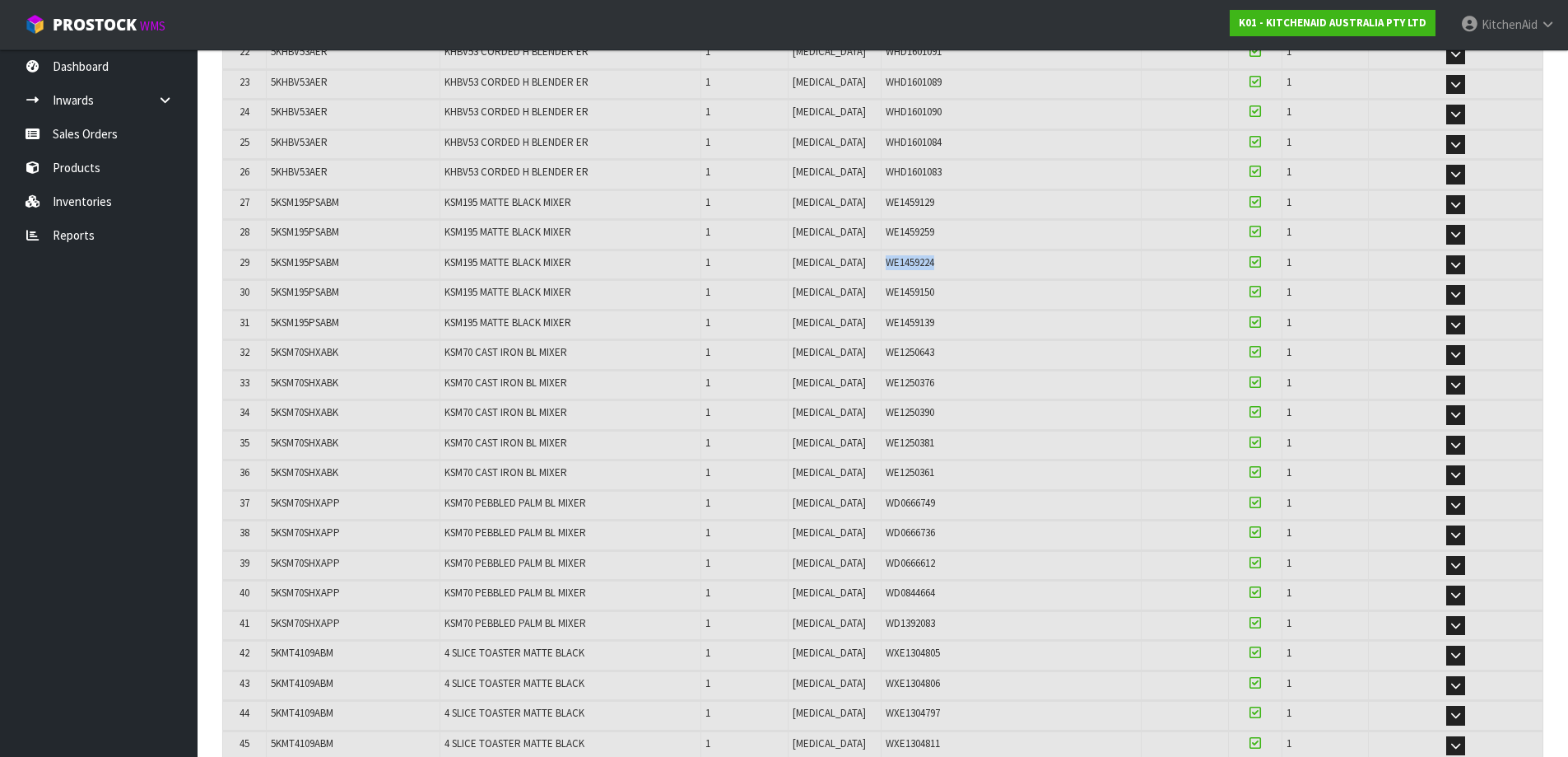
drag, startPoint x: 923, startPoint y: 265, endPoint x: 864, endPoint y: 256, distance: 59.7
click at [886, 256] on div "WE1459224" at bounding box center [1011, 262] width 252 height 15
drag, startPoint x: 929, startPoint y: 298, endPoint x: 864, endPoint y: 296, distance: 65.0
click at [886, 296] on div "WE1459150" at bounding box center [1011, 292] width 252 height 15
drag, startPoint x: 938, startPoint y: 316, endPoint x: 865, endPoint y: 313, distance: 73.1
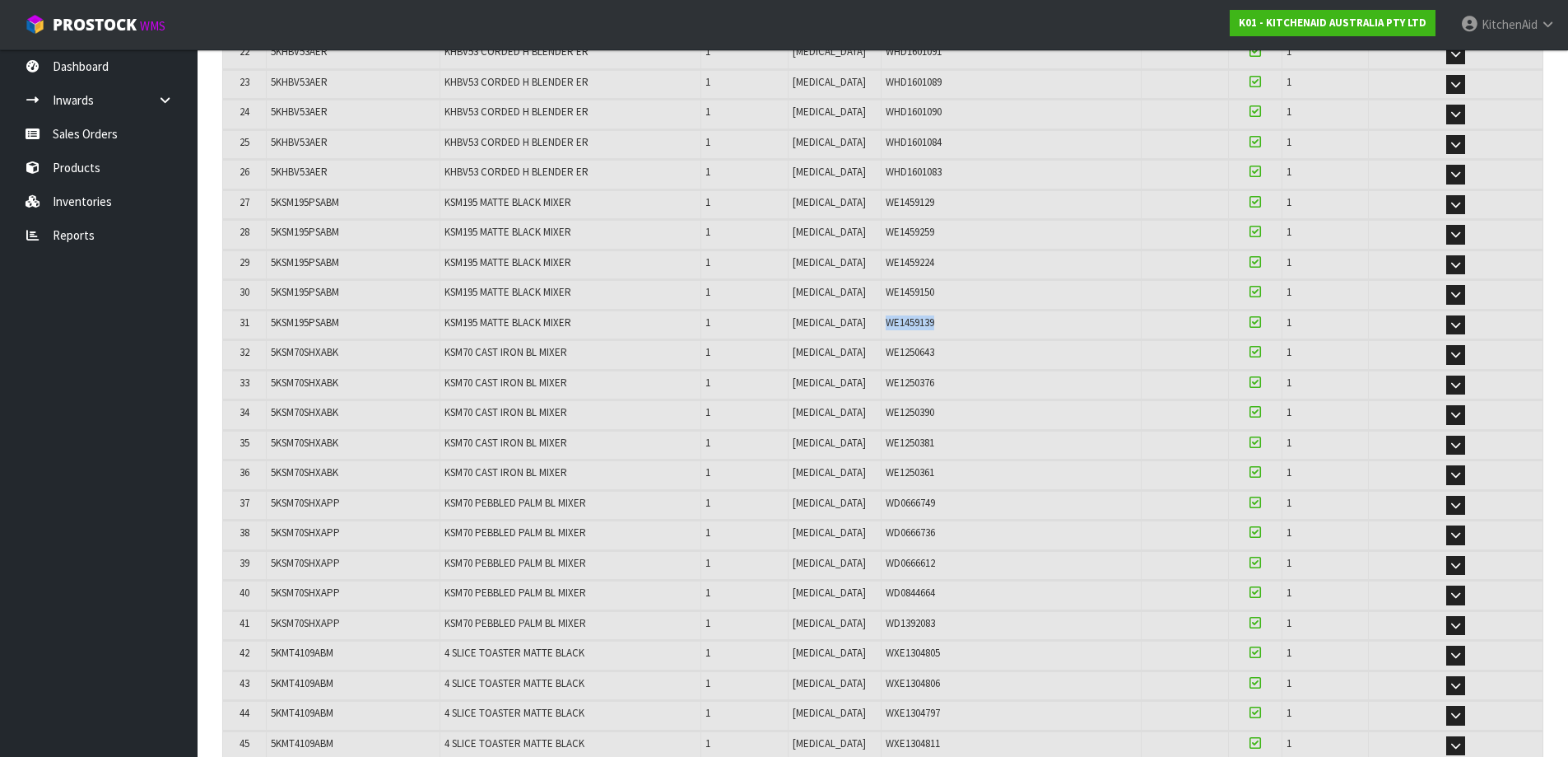
click at [880, 313] on td "WE1459139" at bounding box center [1010, 325] width 261 height 28
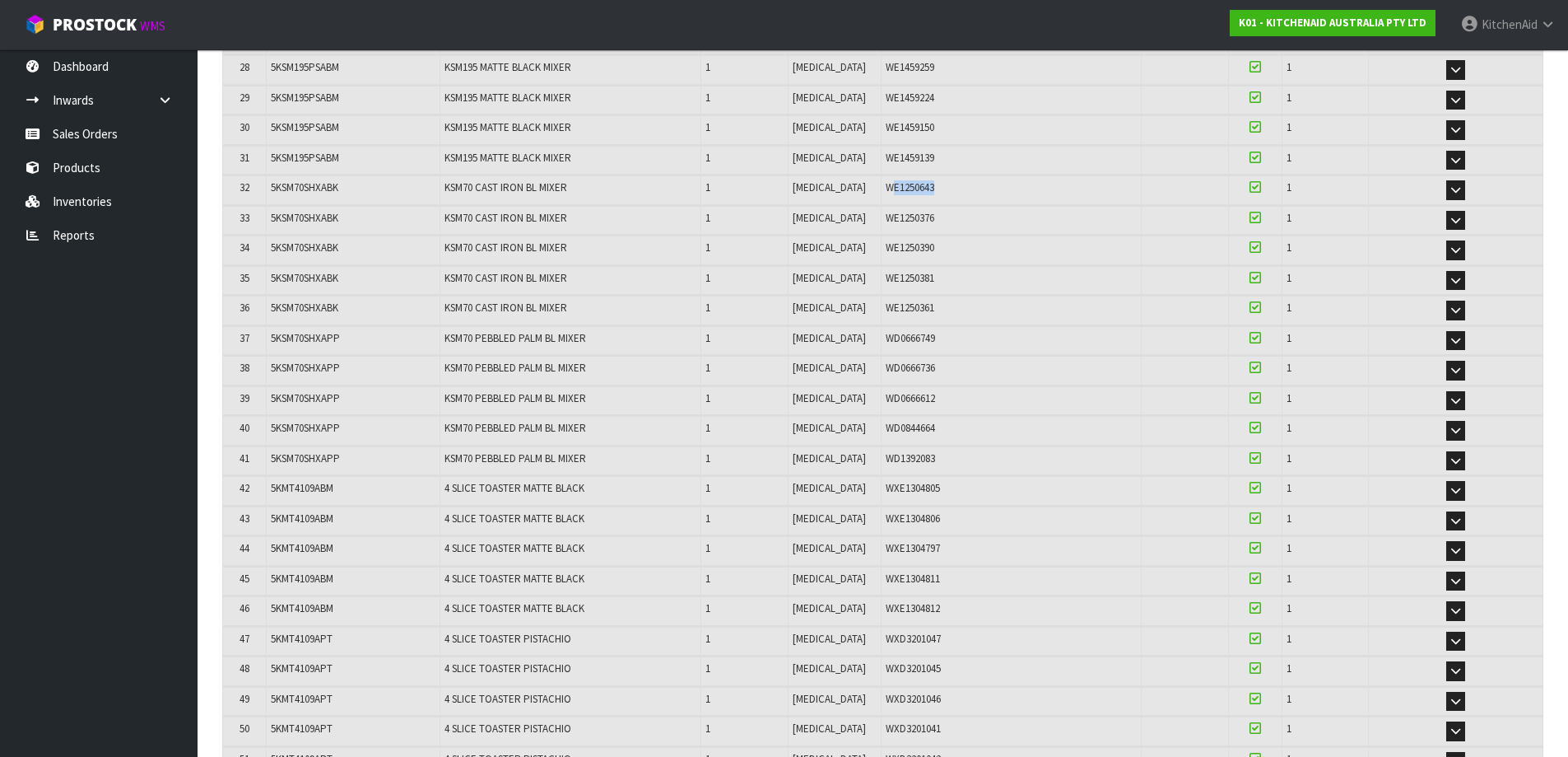
drag, startPoint x: 924, startPoint y: 193, endPoint x: 867, endPoint y: 184, distance: 57.7
click at [886, 184] on div "WE1250643" at bounding box center [1011, 188] width 252 height 15
click at [943, 187] on div "WE1250643" at bounding box center [1011, 188] width 252 height 15
drag, startPoint x: 924, startPoint y: 192, endPoint x: 864, endPoint y: 186, distance: 60.3
click at [886, 186] on div "WE1250643" at bounding box center [1011, 188] width 252 height 15
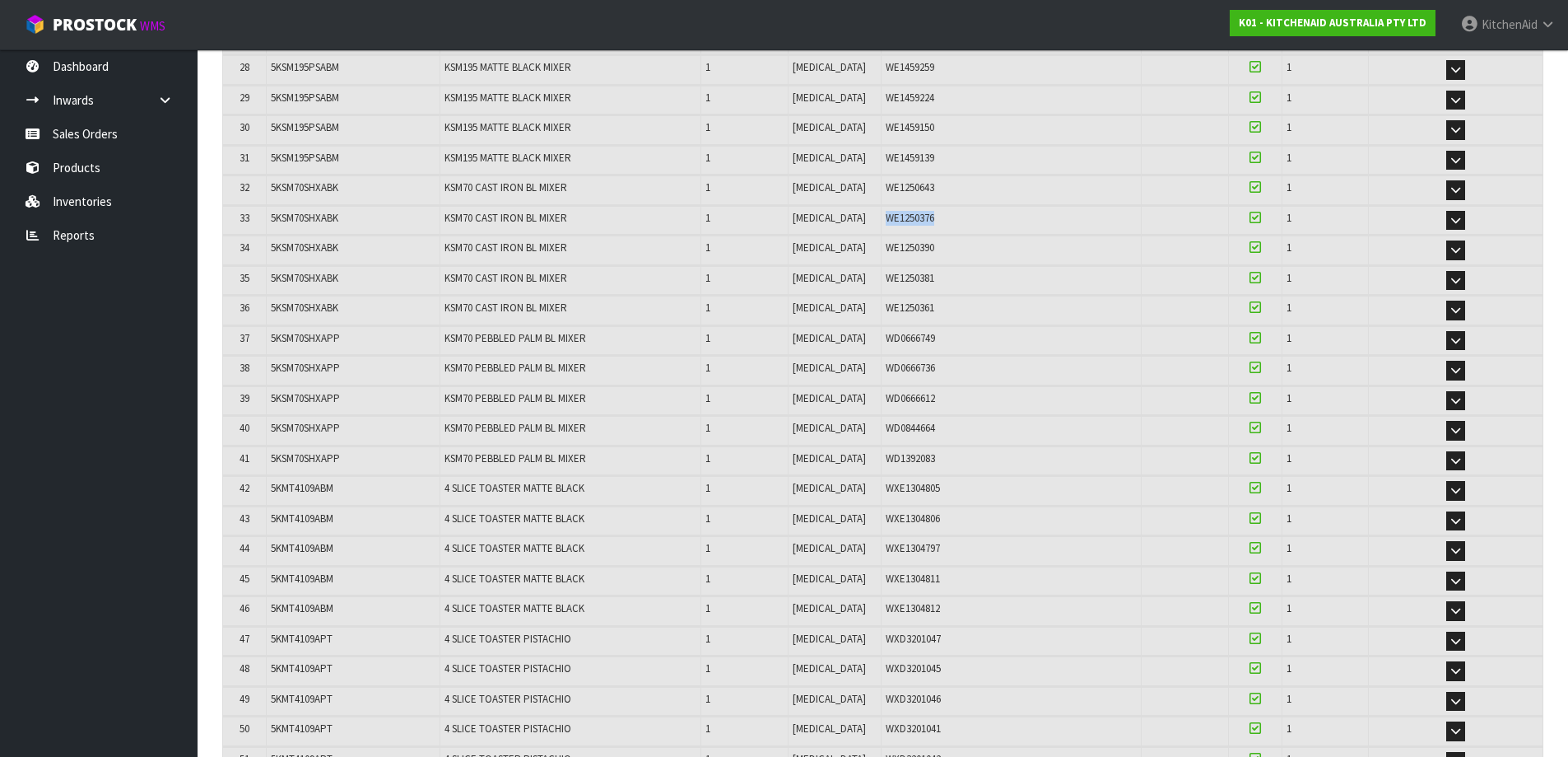
drag, startPoint x: 919, startPoint y: 226, endPoint x: 864, endPoint y: 215, distance: 56.1
click at [886, 215] on div "WE1250376" at bounding box center [1011, 218] width 252 height 15
drag, startPoint x: 937, startPoint y: 252, endPoint x: 864, endPoint y: 247, distance: 73.2
click at [886, 247] on div "WE1250390" at bounding box center [1011, 247] width 252 height 15
drag, startPoint x: 900, startPoint y: 281, endPoint x: 866, endPoint y: 270, distance: 35.7
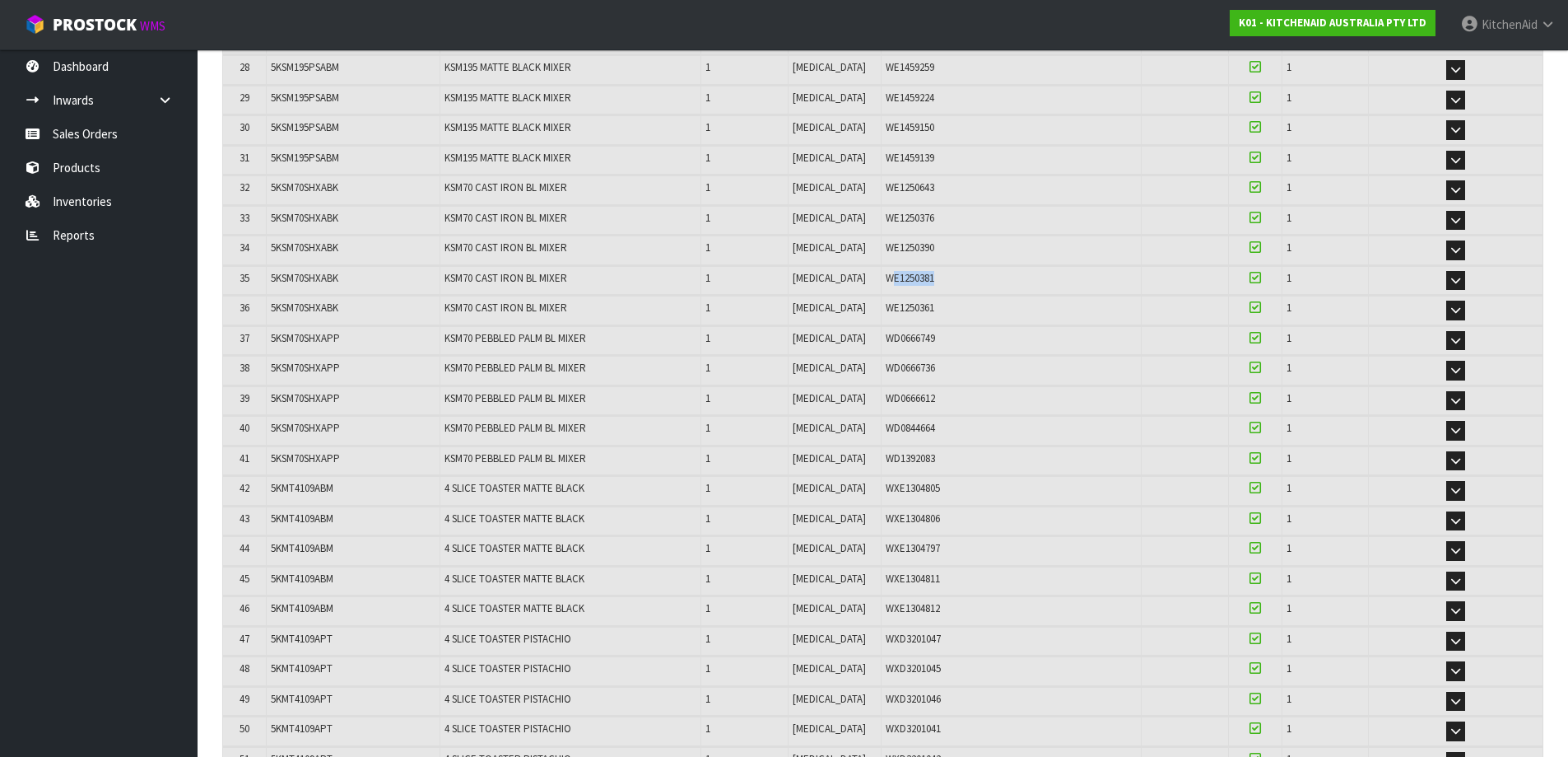
click at [880, 270] on td "WE1250381" at bounding box center [1010, 280] width 261 height 28
drag, startPoint x: 917, startPoint y: 290, endPoint x: 923, endPoint y: 278, distance: 13.4
click at [918, 288] on td "WE1250381" at bounding box center [1010, 280] width 261 height 28
click at [919, 282] on div "WE1250381" at bounding box center [1011, 278] width 252 height 15
drag, startPoint x: 941, startPoint y: 286, endPoint x: 863, endPoint y: 280, distance: 78.2
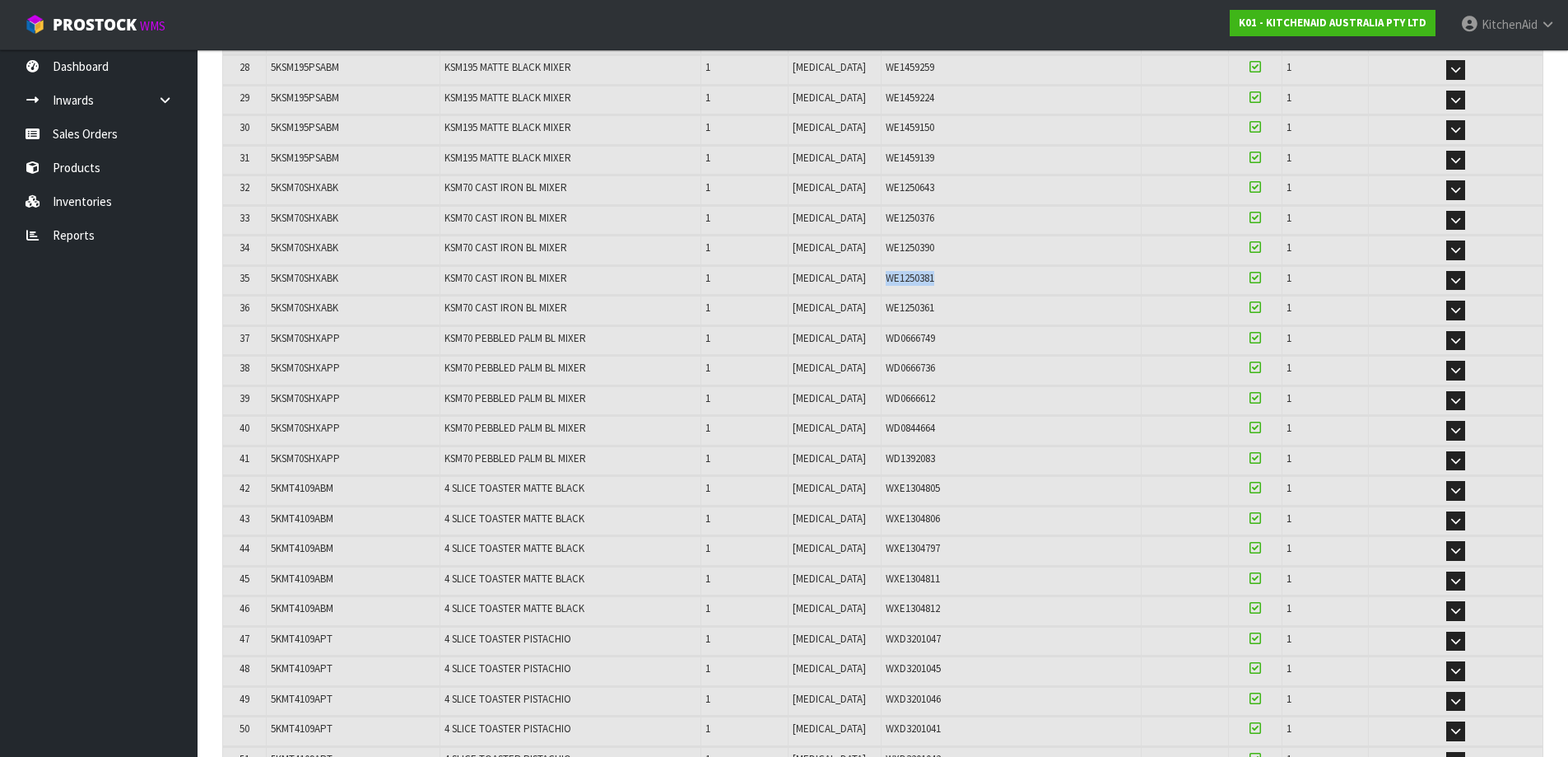
click at [880, 280] on td "WE1250381" at bounding box center [1010, 280] width 261 height 28
drag, startPoint x: 932, startPoint y: 312, endPoint x: 861, endPoint y: 316, distance: 71.1
click at [880, 316] on td "WE1250361" at bounding box center [1010, 310] width 261 height 28
drag, startPoint x: 924, startPoint y: 342, endPoint x: 864, endPoint y: 347, distance: 60.2
click at [880, 347] on td "WD0666749" at bounding box center [1010, 340] width 261 height 28
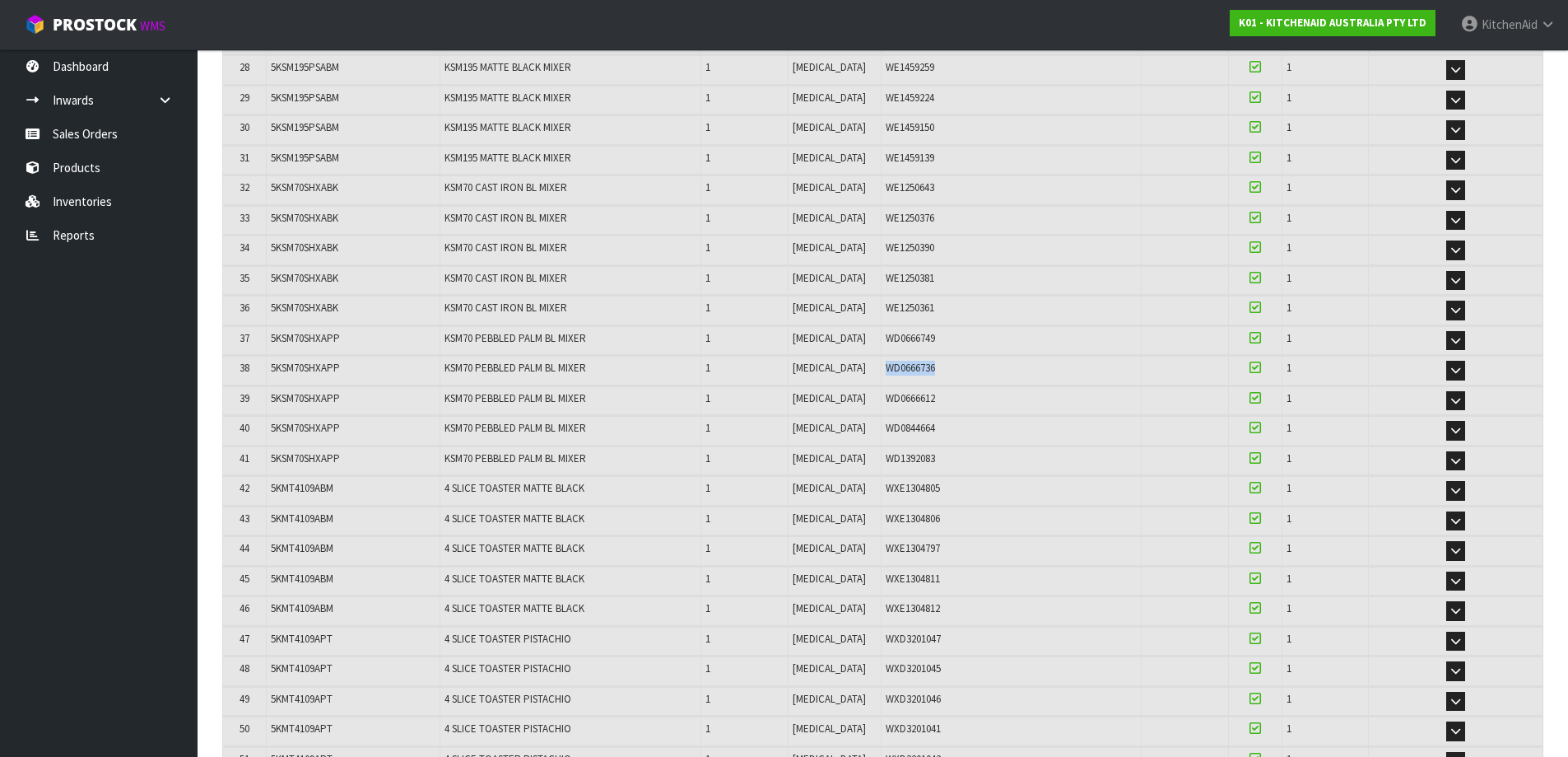
drag, startPoint x: 922, startPoint y: 369, endPoint x: 864, endPoint y: 372, distance: 58.1
click at [886, 372] on div "WD0666736" at bounding box center [1011, 367] width 252 height 15
drag, startPoint x: 945, startPoint y: 405, endPoint x: 858, endPoint y: 399, distance: 87.2
click at [880, 399] on td "WD0666612" at bounding box center [1010, 400] width 261 height 28
drag, startPoint x: 900, startPoint y: 429, endPoint x: 861, endPoint y: 424, distance: 39.3
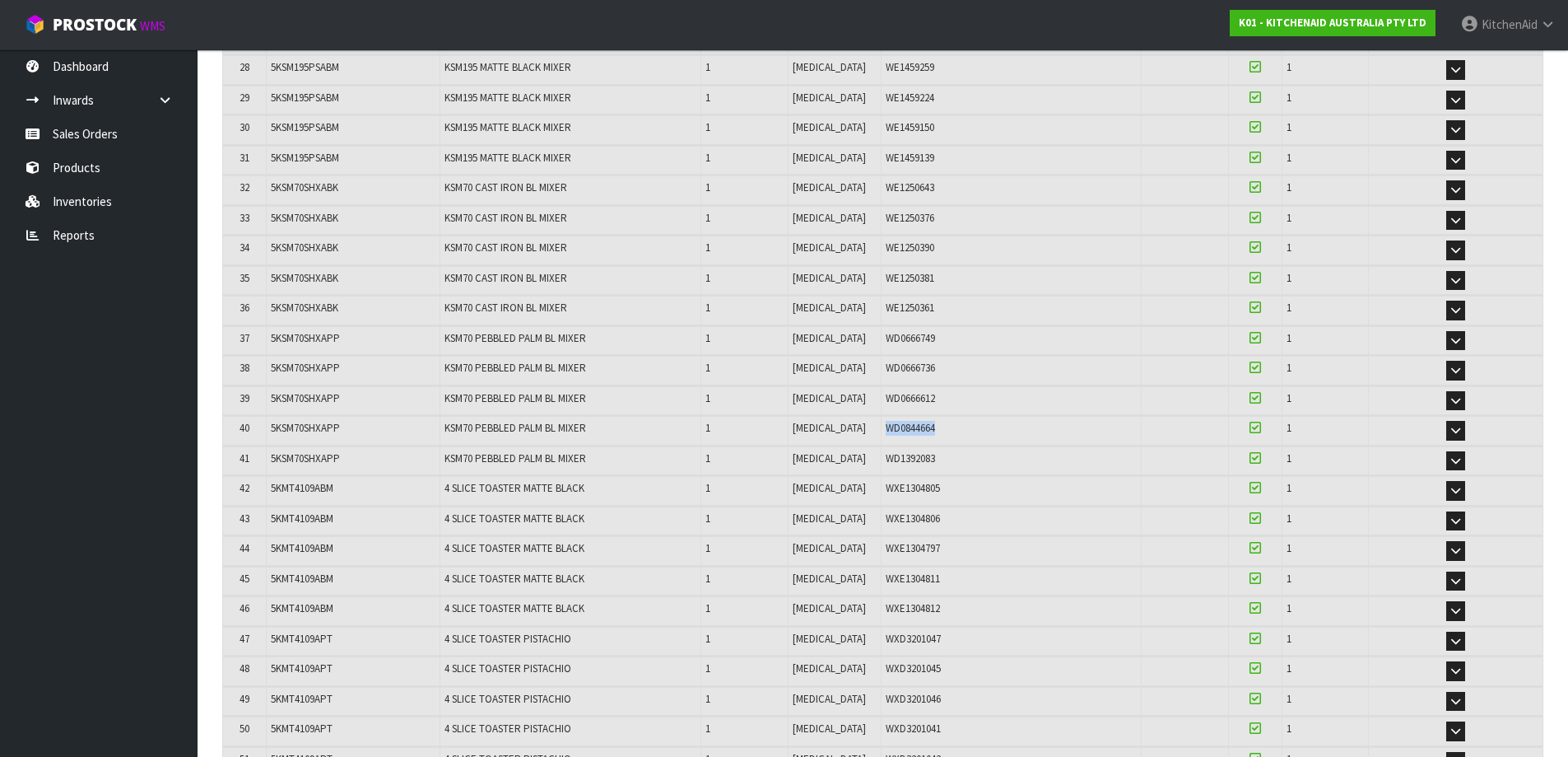
click at [886, 424] on div "WD0844664" at bounding box center [1011, 428] width 252 height 15
drag, startPoint x: 945, startPoint y: 465, endPoint x: 864, endPoint y: 463, distance: 81.0
click at [886, 463] on div "WD1392083" at bounding box center [1011, 458] width 252 height 15
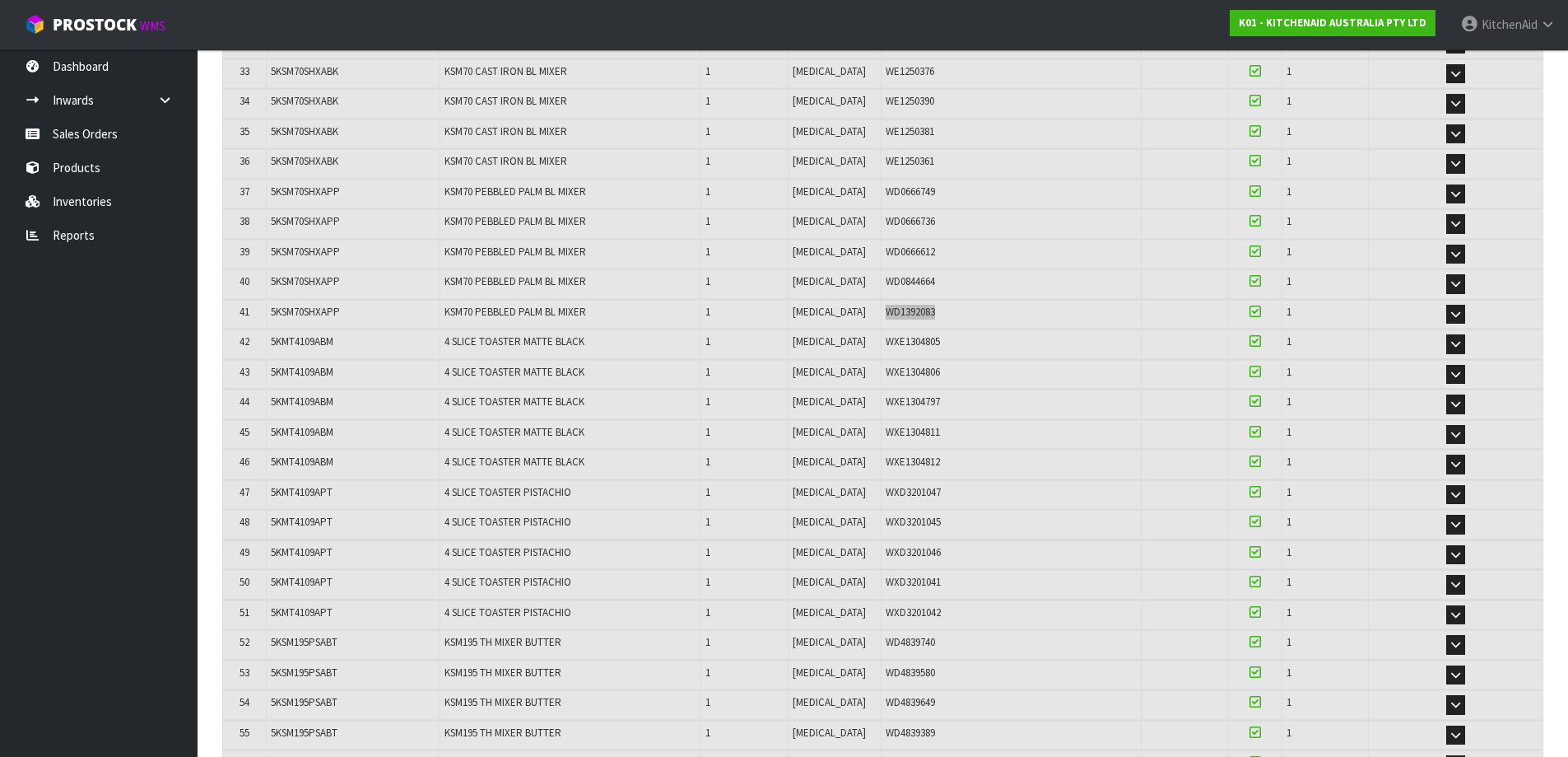
scroll to position [1317, 0]
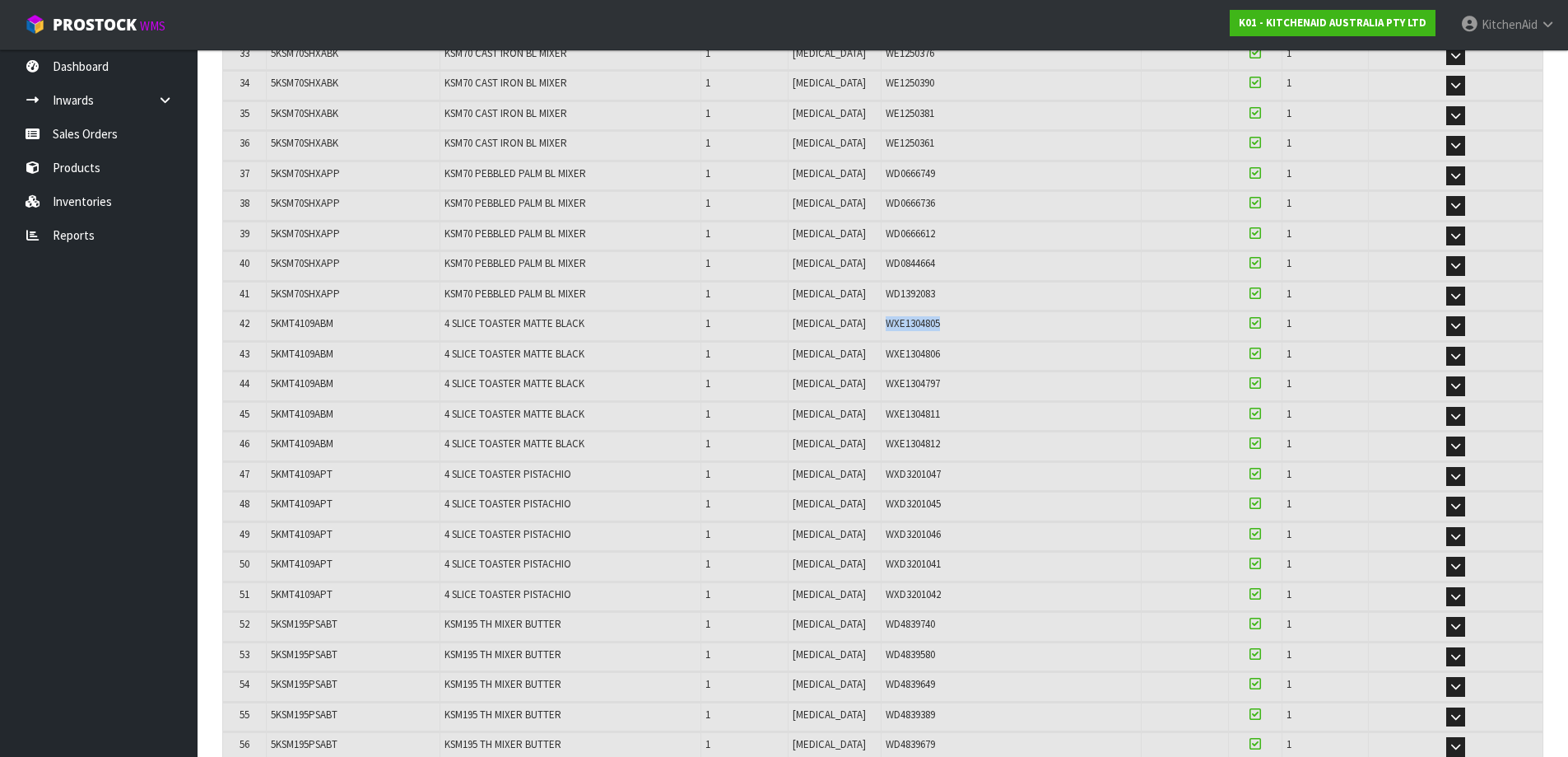
drag, startPoint x: 935, startPoint y: 326, endPoint x: 865, endPoint y: 324, distance: 70.0
click at [886, 324] on div "WXE1304805" at bounding box center [1011, 323] width 252 height 15
drag, startPoint x: 926, startPoint y: 358, endPoint x: 864, endPoint y: 352, distance: 62.3
click at [886, 352] on div "WXE1304806" at bounding box center [1011, 354] width 252 height 15
drag, startPoint x: 932, startPoint y: 391, endPoint x: 861, endPoint y: 388, distance: 71.1
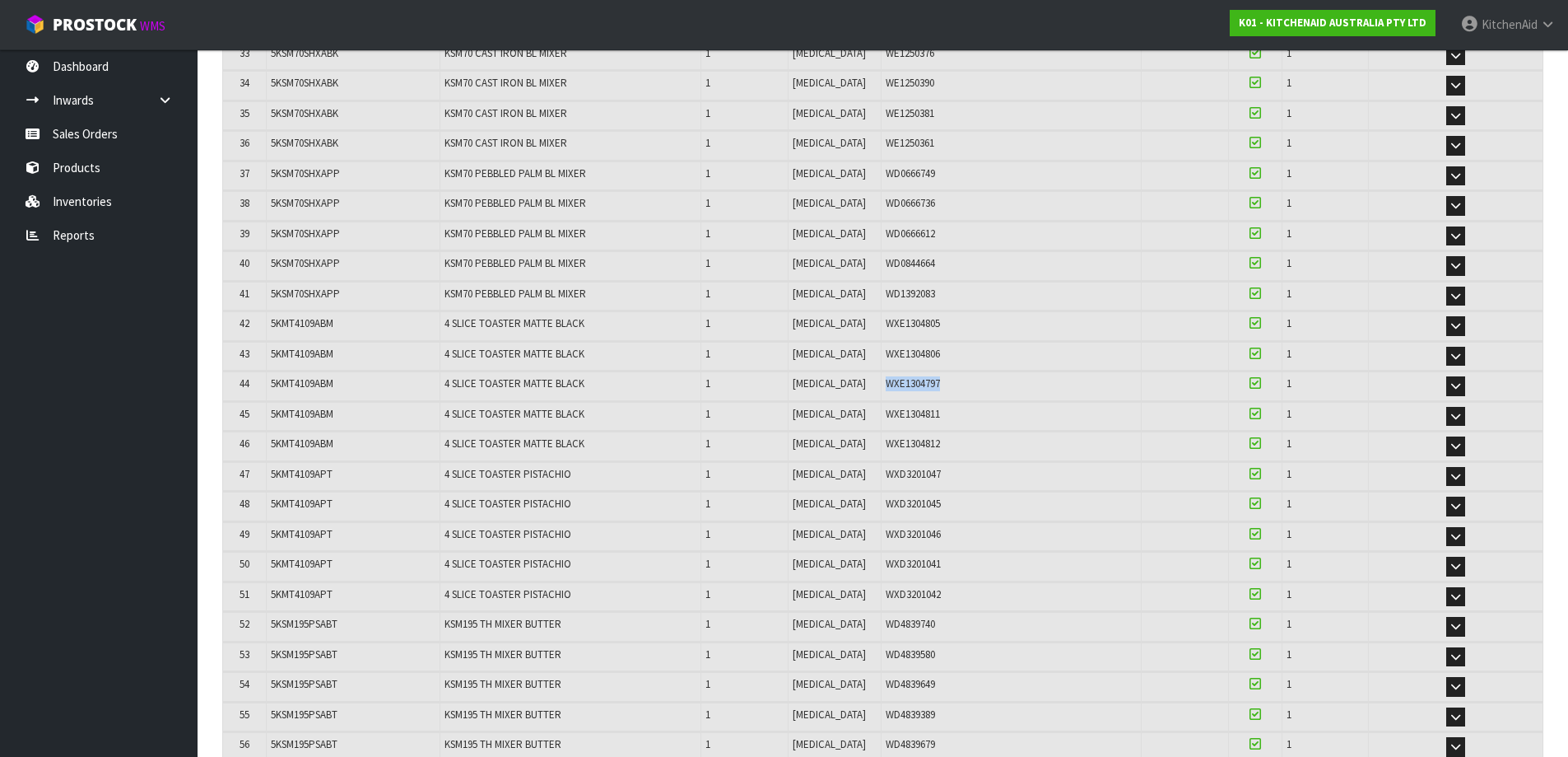
click at [886, 388] on div "WXE1304797" at bounding box center [1011, 383] width 252 height 15
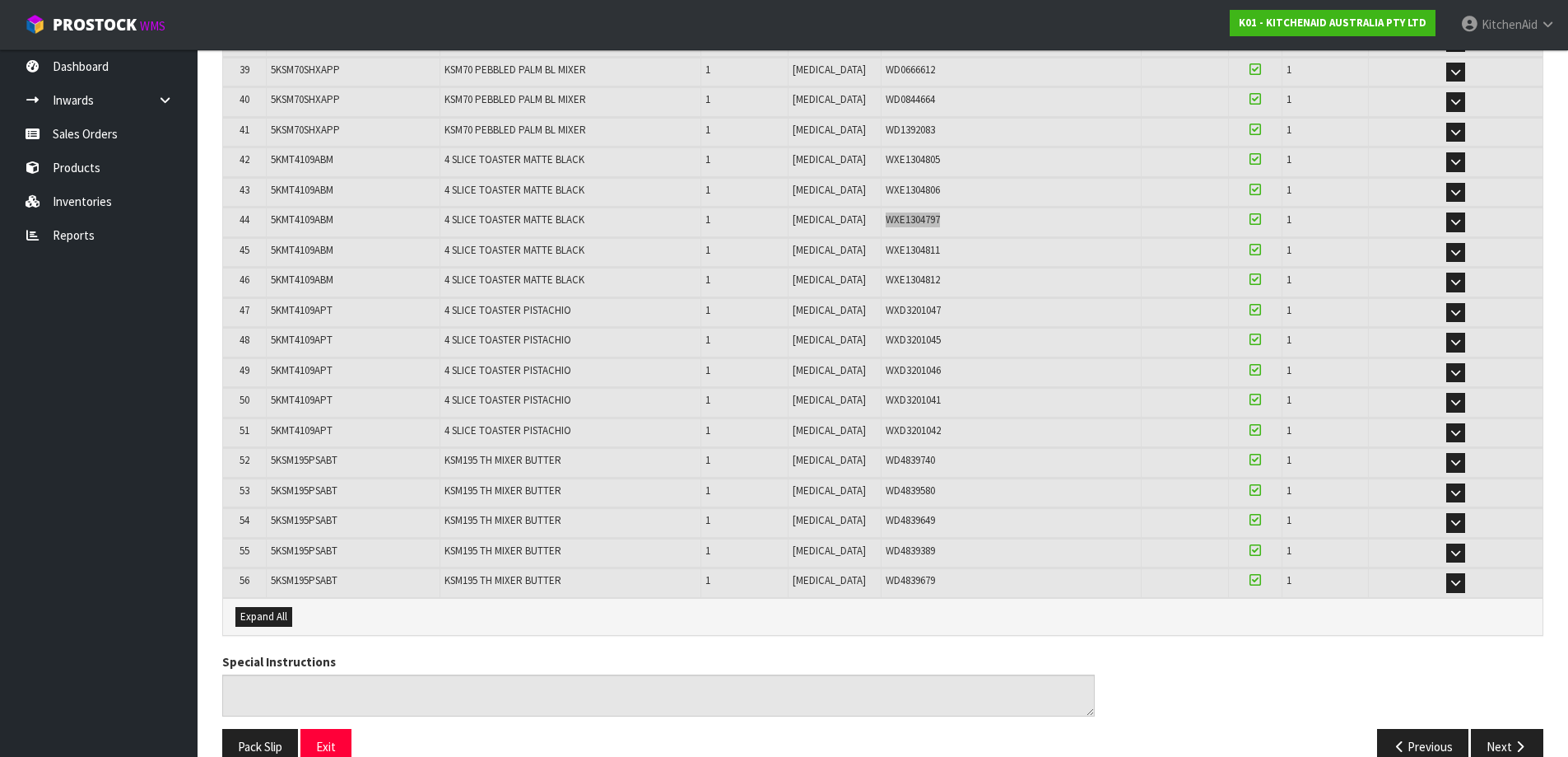
scroll to position [1482, 0]
drag, startPoint x: 924, startPoint y: 313, endPoint x: 863, endPoint y: 306, distance: 61.4
click at [886, 306] on div "WXD3201047" at bounding box center [1011, 310] width 252 height 15
drag, startPoint x: 927, startPoint y: 342, endPoint x: 864, endPoint y: 334, distance: 63.5
click at [886, 334] on div "WXD3201045" at bounding box center [1011, 339] width 252 height 15
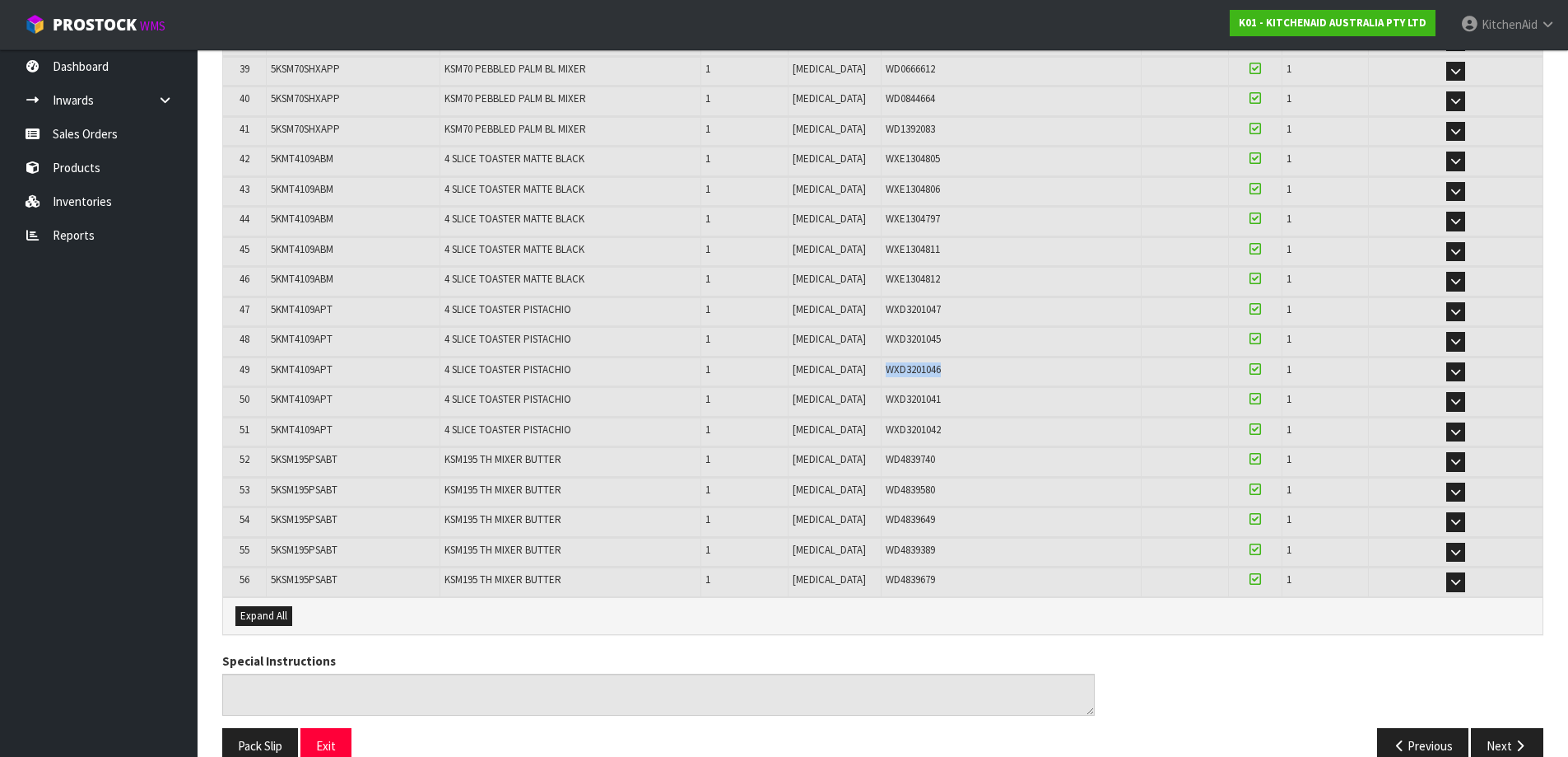
drag, startPoint x: 947, startPoint y: 374, endPoint x: 860, endPoint y: 372, distance: 87.0
click at [886, 372] on div "WXD3201046" at bounding box center [1011, 369] width 252 height 15
drag, startPoint x: 929, startPoint y: 408, endPoint x: 864, endPoint y: 398, distance: 65.8
click at [880, 398] on td "WXD3201041" at bounding box center [1010, 401] width 261 height 28
drag, startPoint x: 933, startPoint y: 431, endPoint x: 864, endPoint y: 425, distance: 69.3
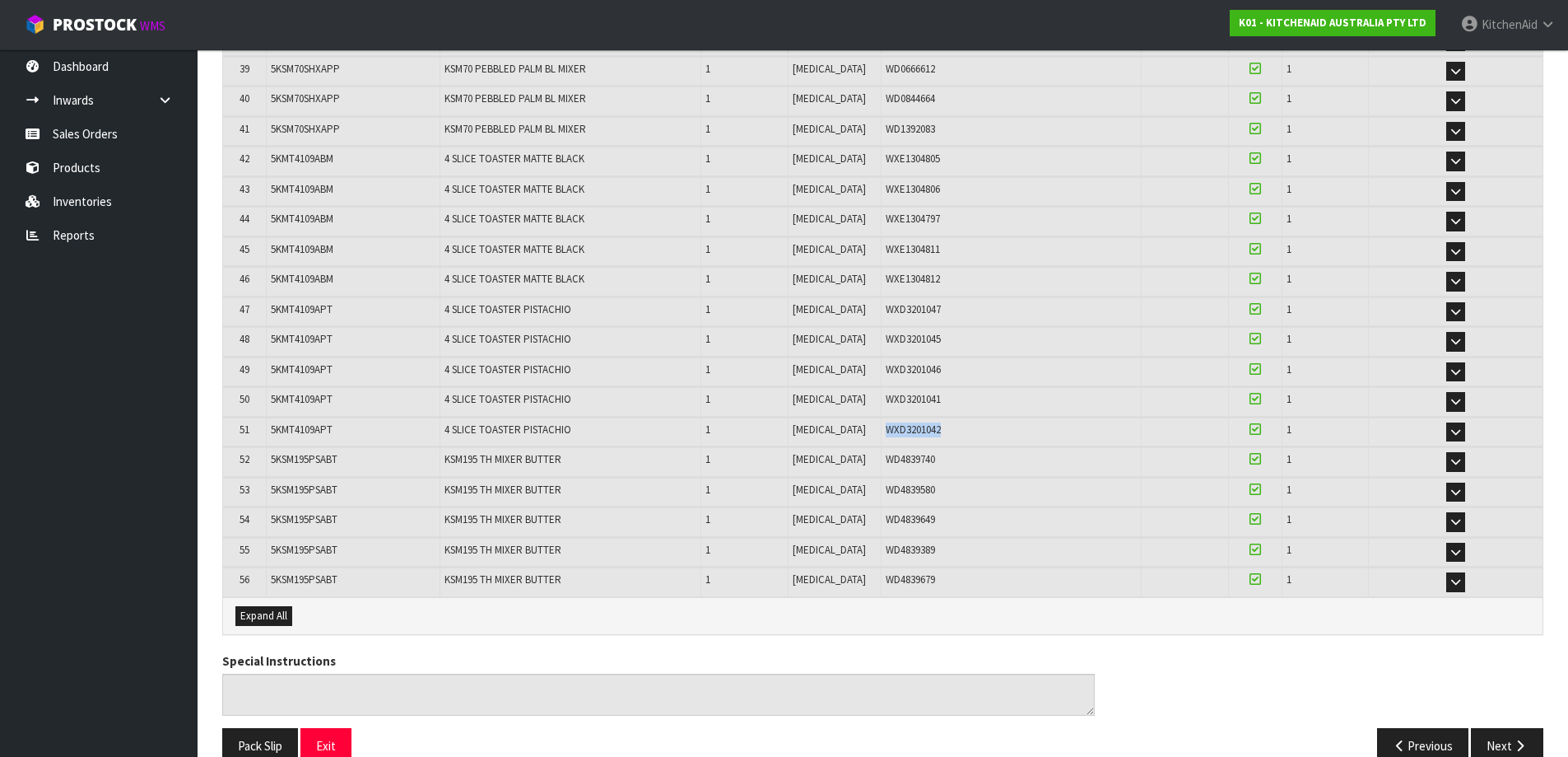
click at [886, 425] on div "WXD3201042" at bounding box center [1011, 430] width 252 height 15
drag, startPoint x: 953, startPoint y: 464, endPoint x: 865, endPoint y: 470, distance: 88.2
click at [880, 470] on td "WD4839740" at bounding box center [1010, 462] width 261 height 28
drag, startPoint x: 914, startPoint y: 496, endPoint x: 864, endPoint y: 495, distance: 50.0
click at [886, 495] on div "WD4839580" at bounding box center [1011, 489] width 252 height 15
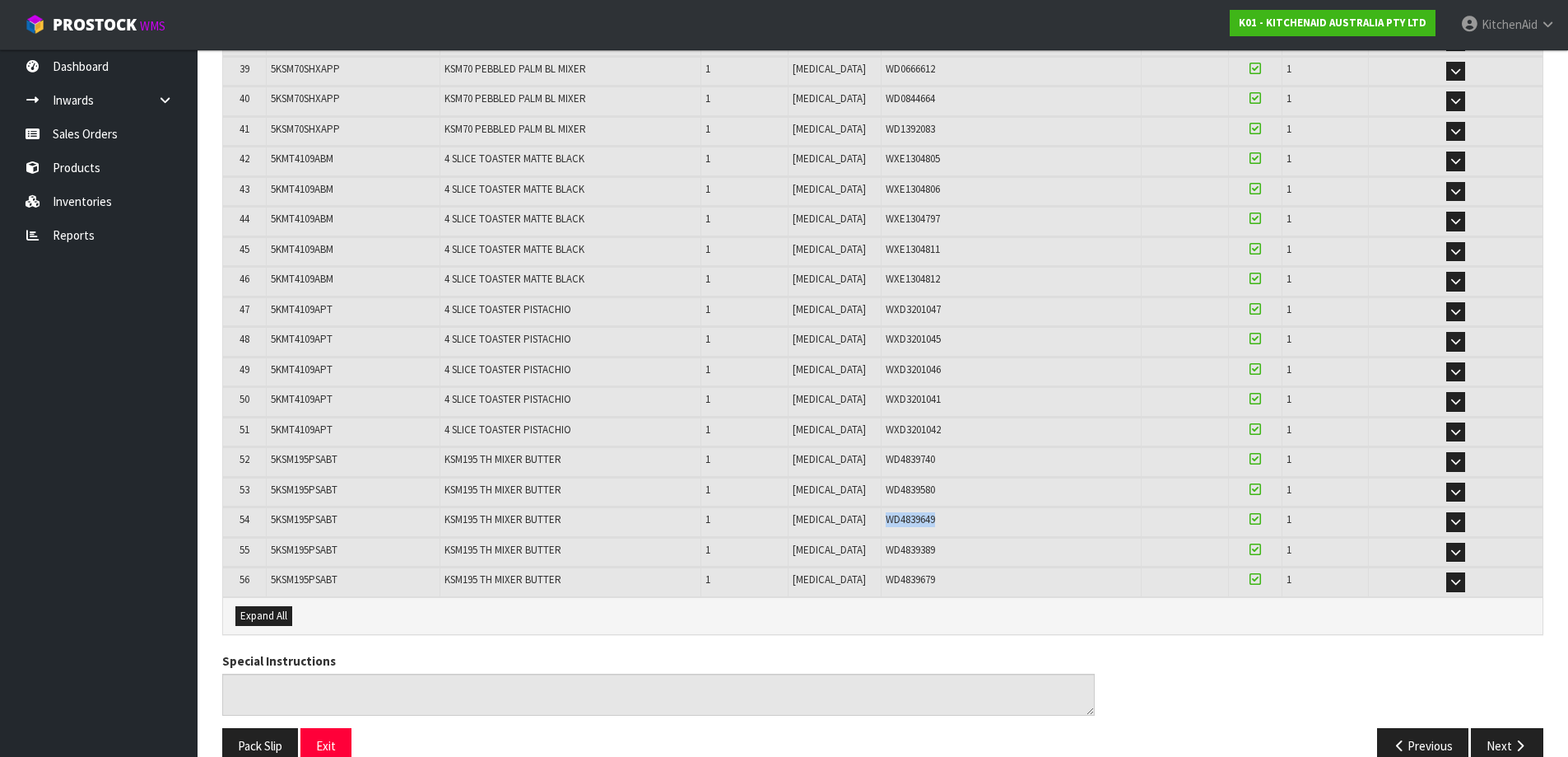
drag, startPoint x: 921, startPoint y: 521, endPoint x: 863, endPoint y: 523, distance: 58.0
click at [886, 523] on div "WD4839649" at bounding box center [1011, 519] width 252 height 15
drag, startPoint x: 921, startPoint y: 554, endPoint x: 865, endPoint y: 560, distance: 56.3
click at [880, 560] on td "WD4839389" at bounding box center [1010, 552] width 261 height 28
drag, startPoint x: 921, startPoint y: 579, endPoint x: 864, endPoint y: 577, distance: 57.0
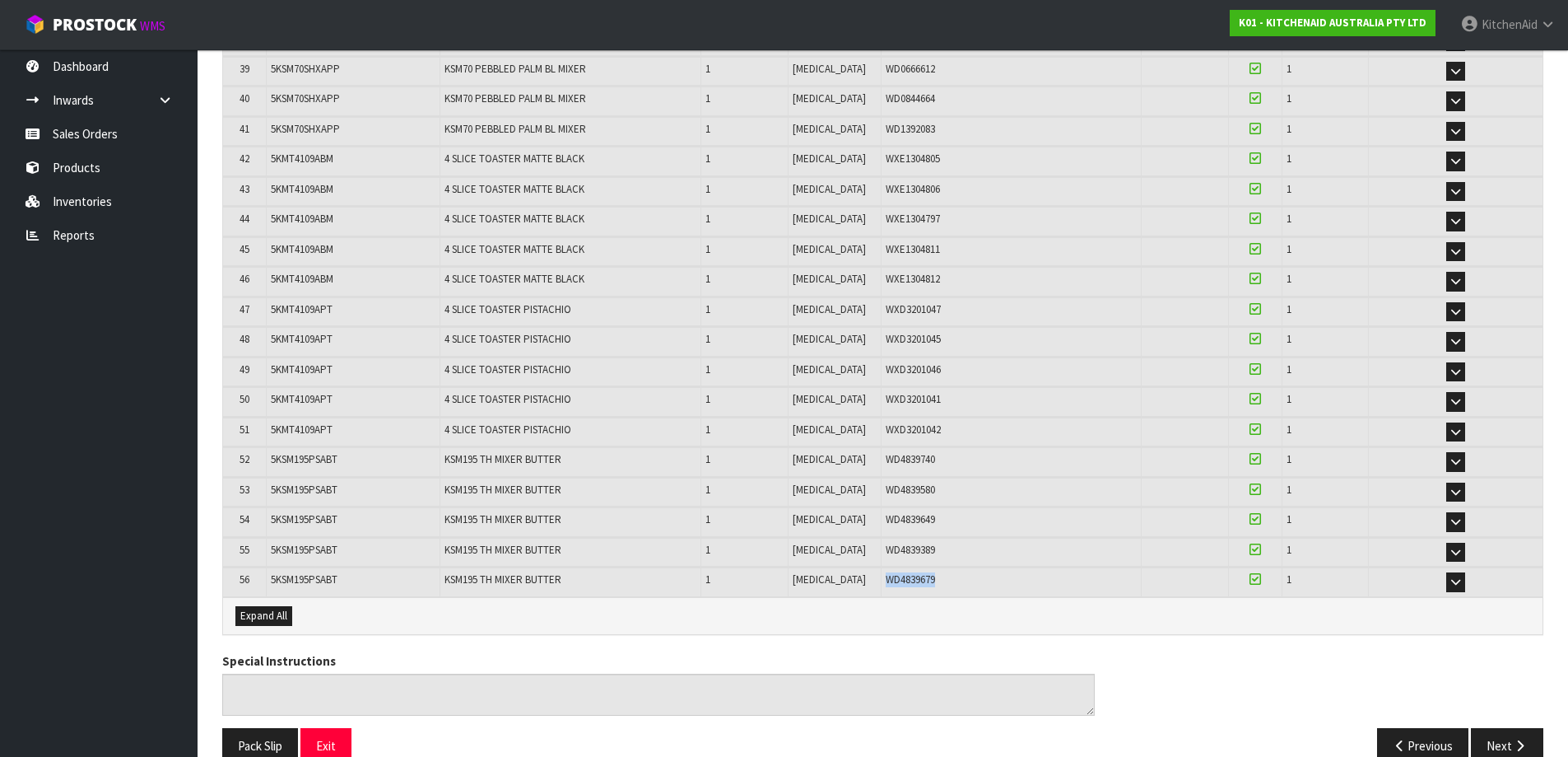
click at [886, 577] on div "WD4839679" at bounding box center [1011, 579] width 252 height 15
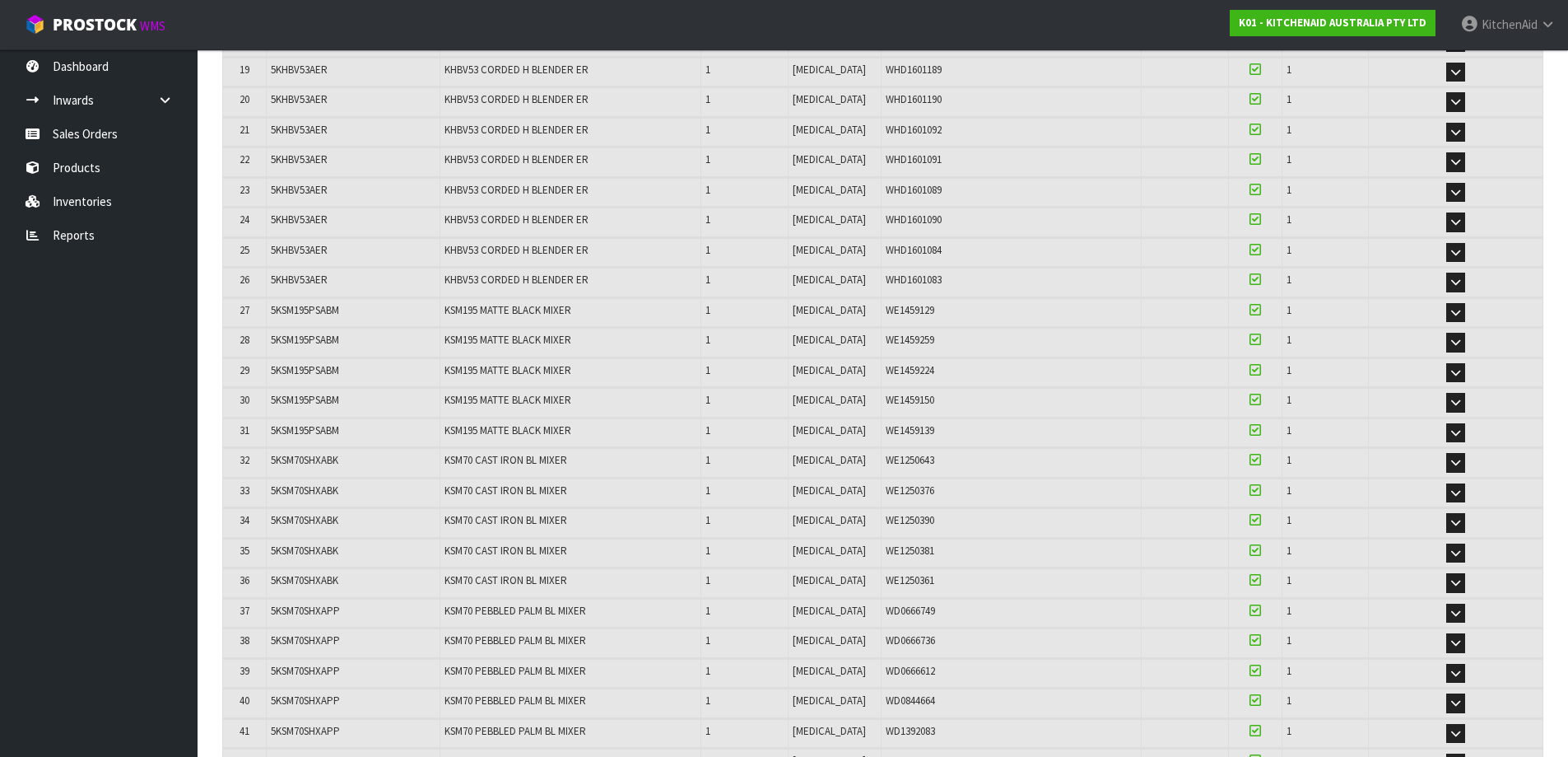
scroll to position [741, 0]
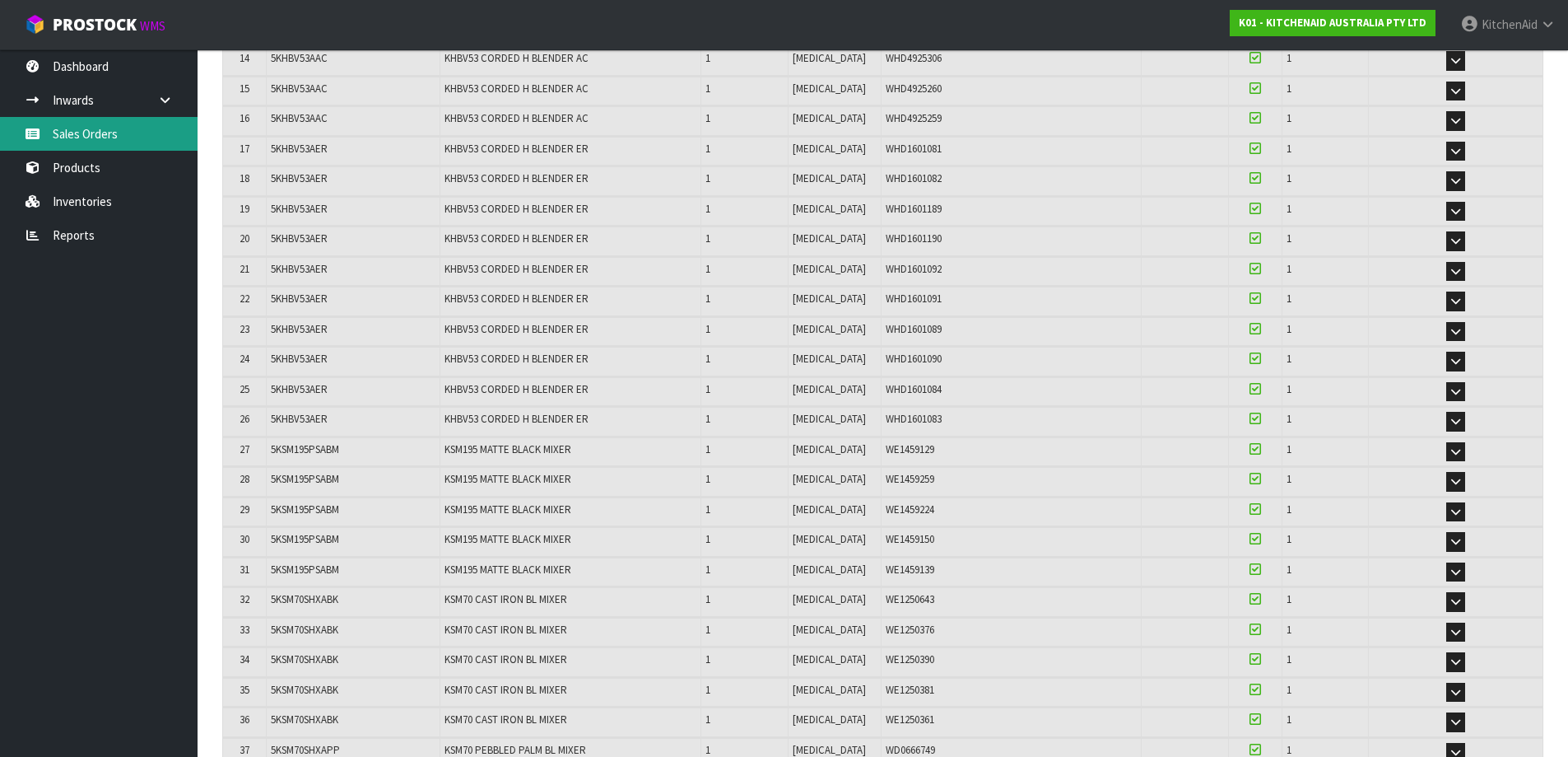
drag, startPoint x: 109, startPoint y: 142, endPoint x: 195, endPoint y: 2, distance: 164.3
click at [109, 141] on link "Sales Orders" at bounding box center [99, 133] width 197 height 34
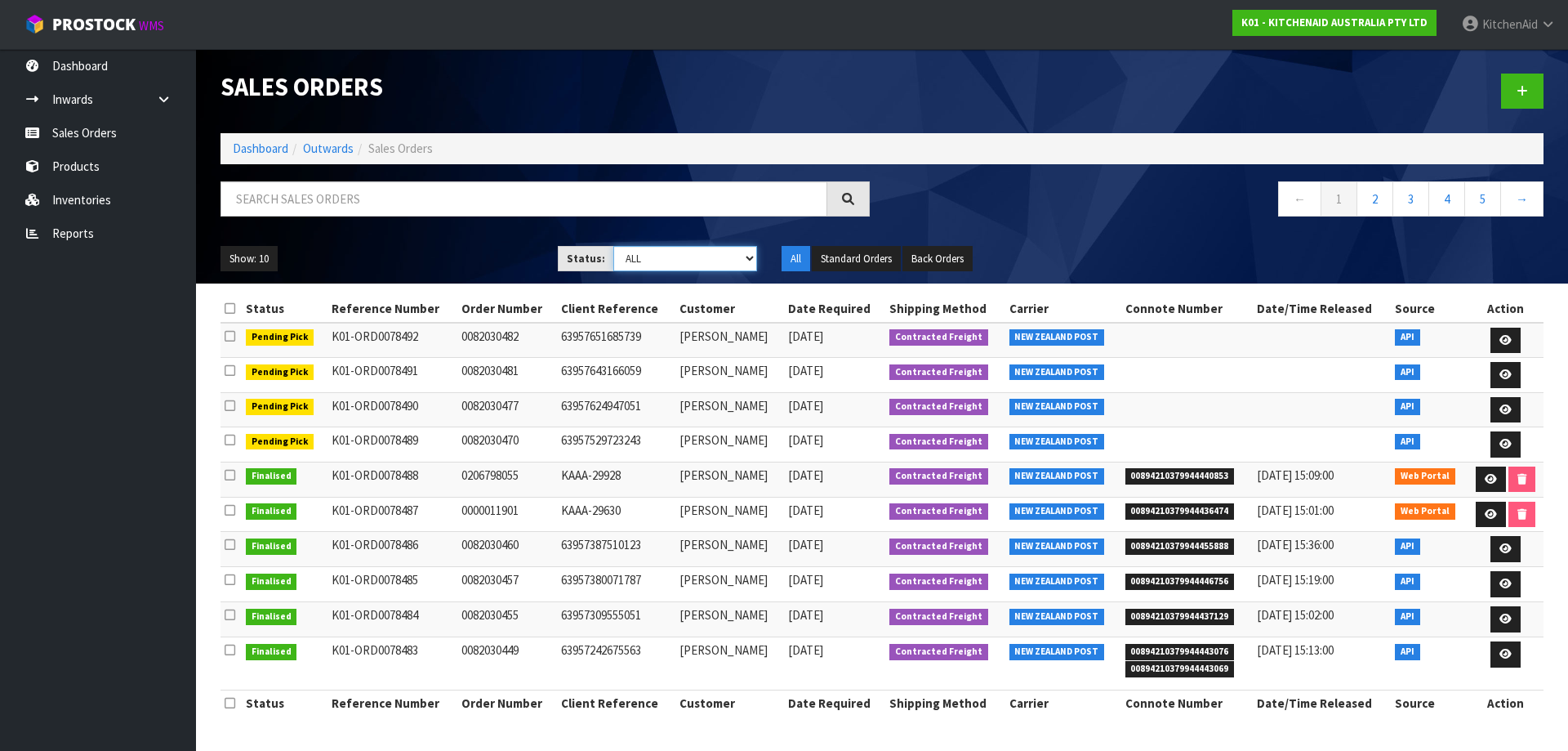
click at [750, 257] on select "Draft Pending Allocated Pending Pick Goods Picked Goods Packed Pending Charges …" at bounding box center [686, 259] width 145 height 26
select select "string:5"
click at [613, 246] on select "Draft Pending Allocated Pending Pick Goods Picked Goods Packed Pending Charges …" at bounding box center [686, 259] width 145 height 26
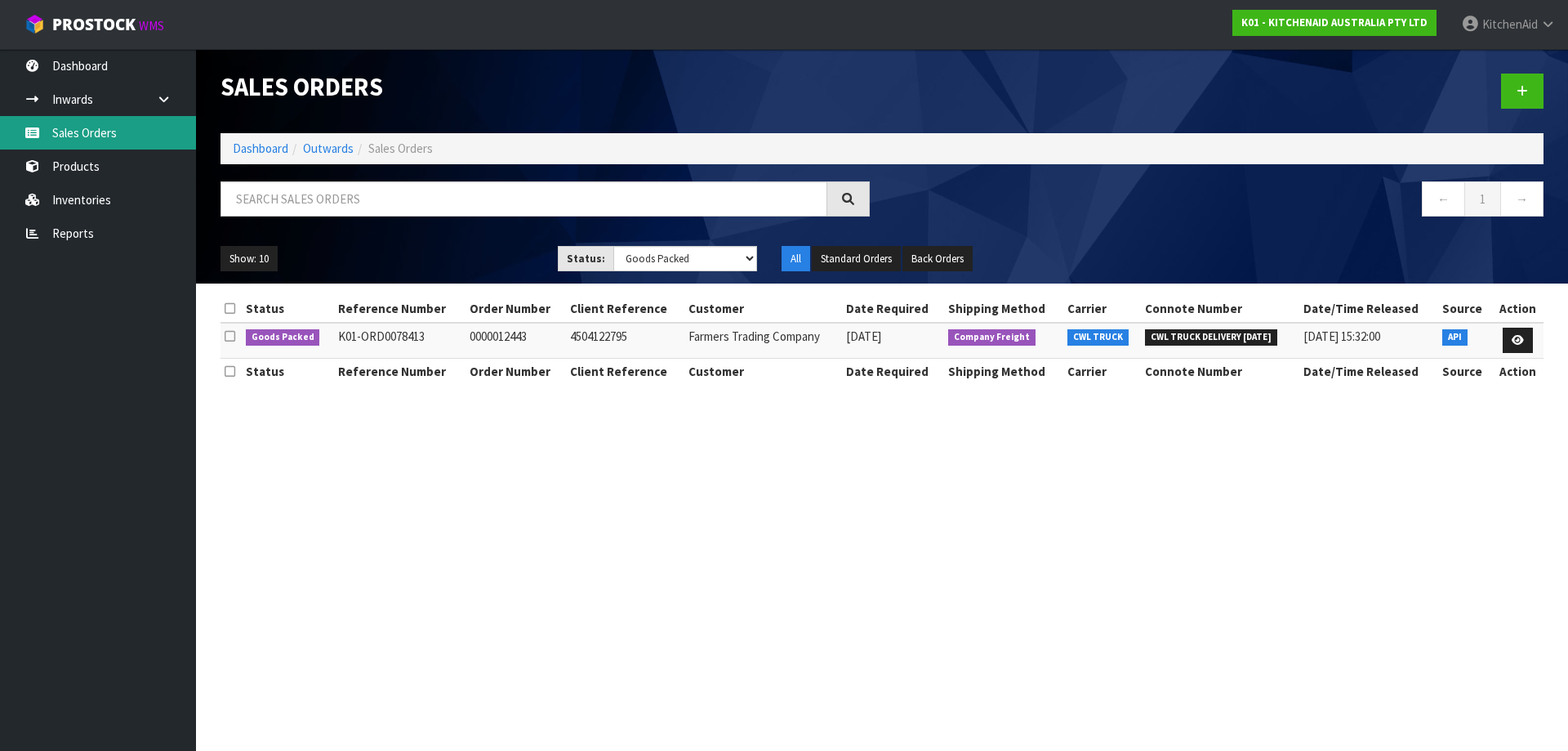
click at [149, 137] on link "Sales Orders" at bounding box center [98, 132] width 196 height 34
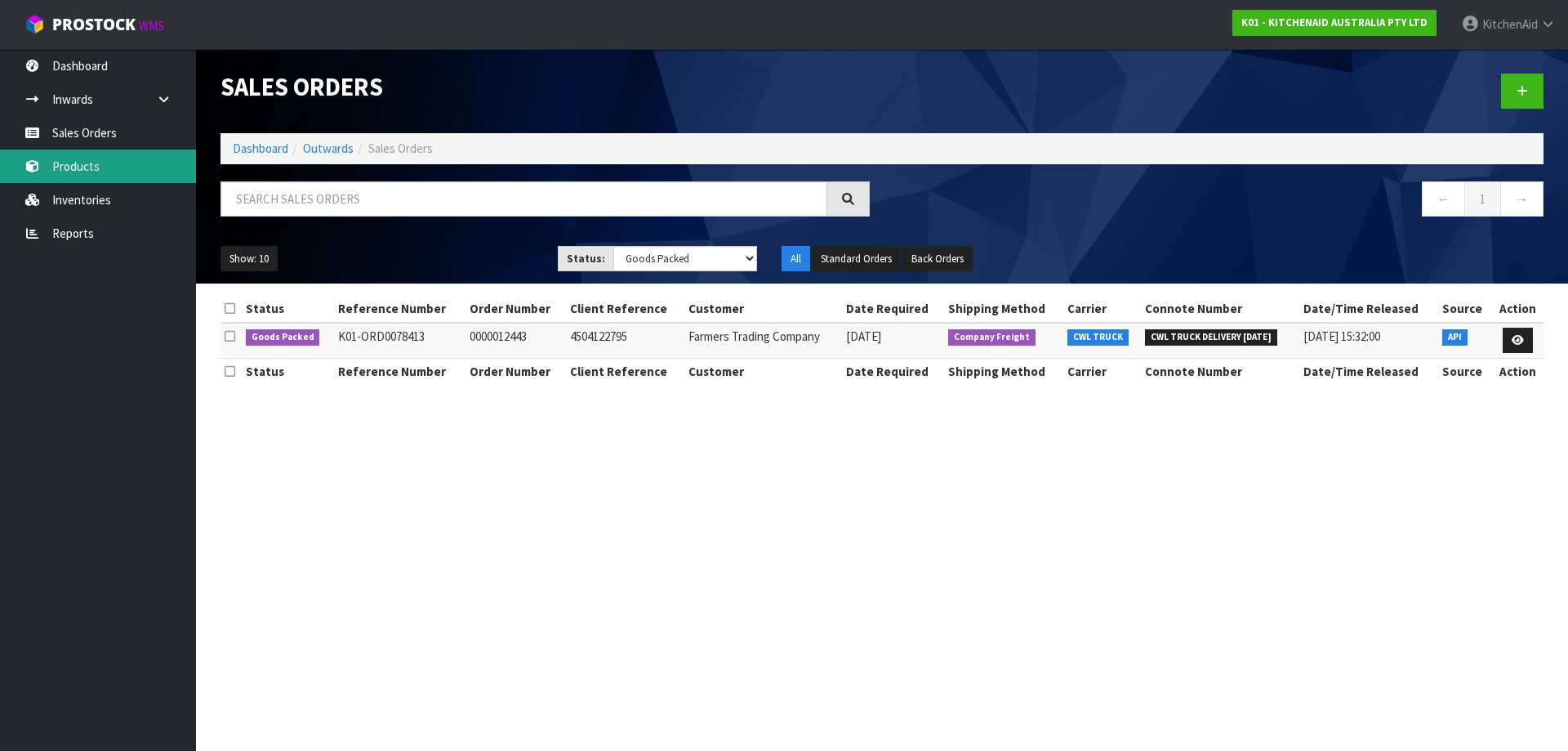
click at [110, 169] on link "Products" at bounding box center [98, 166] width 196 height 34
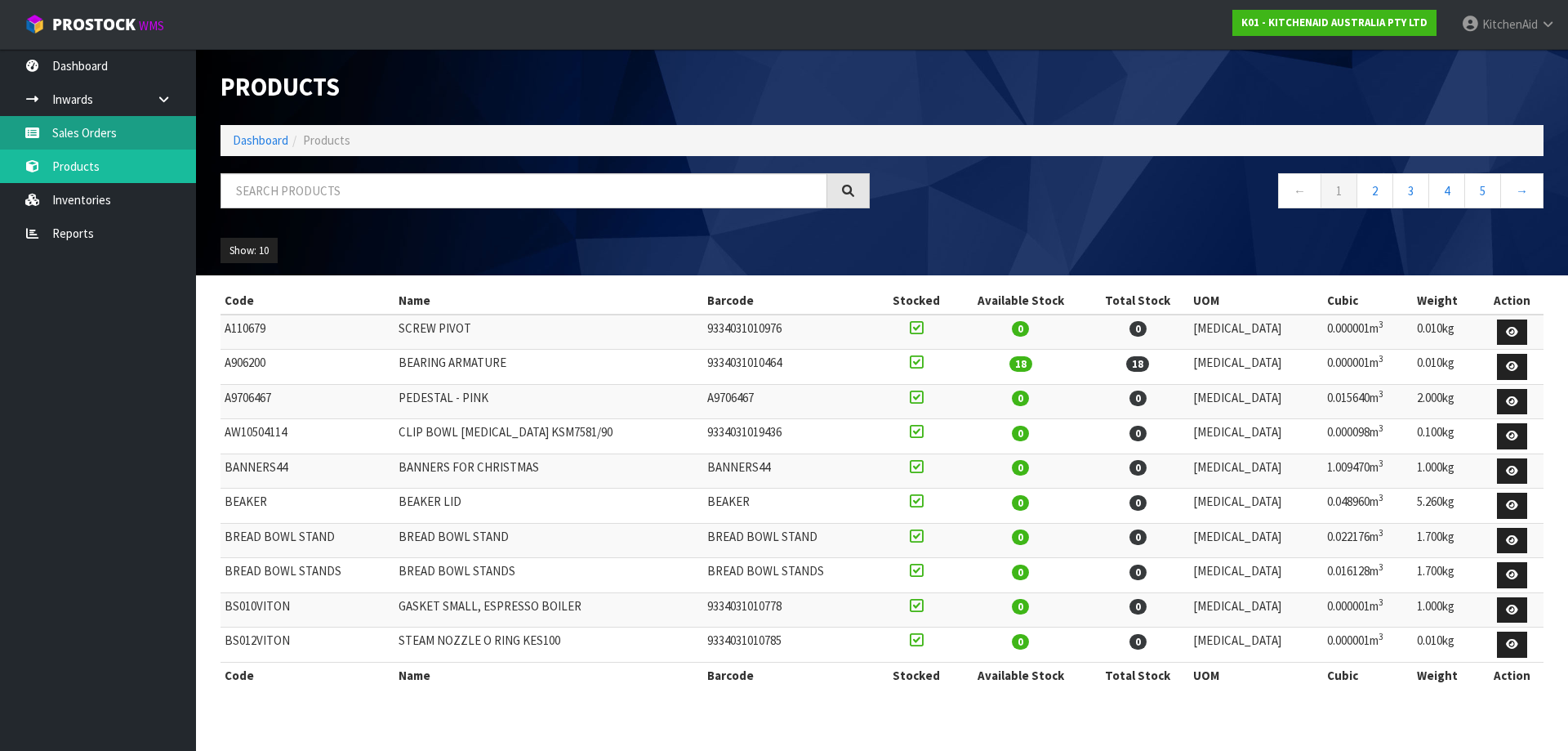
click at [116, 140] on link "Sales Orders" at bounding box center [98, 132] width 196 height 34
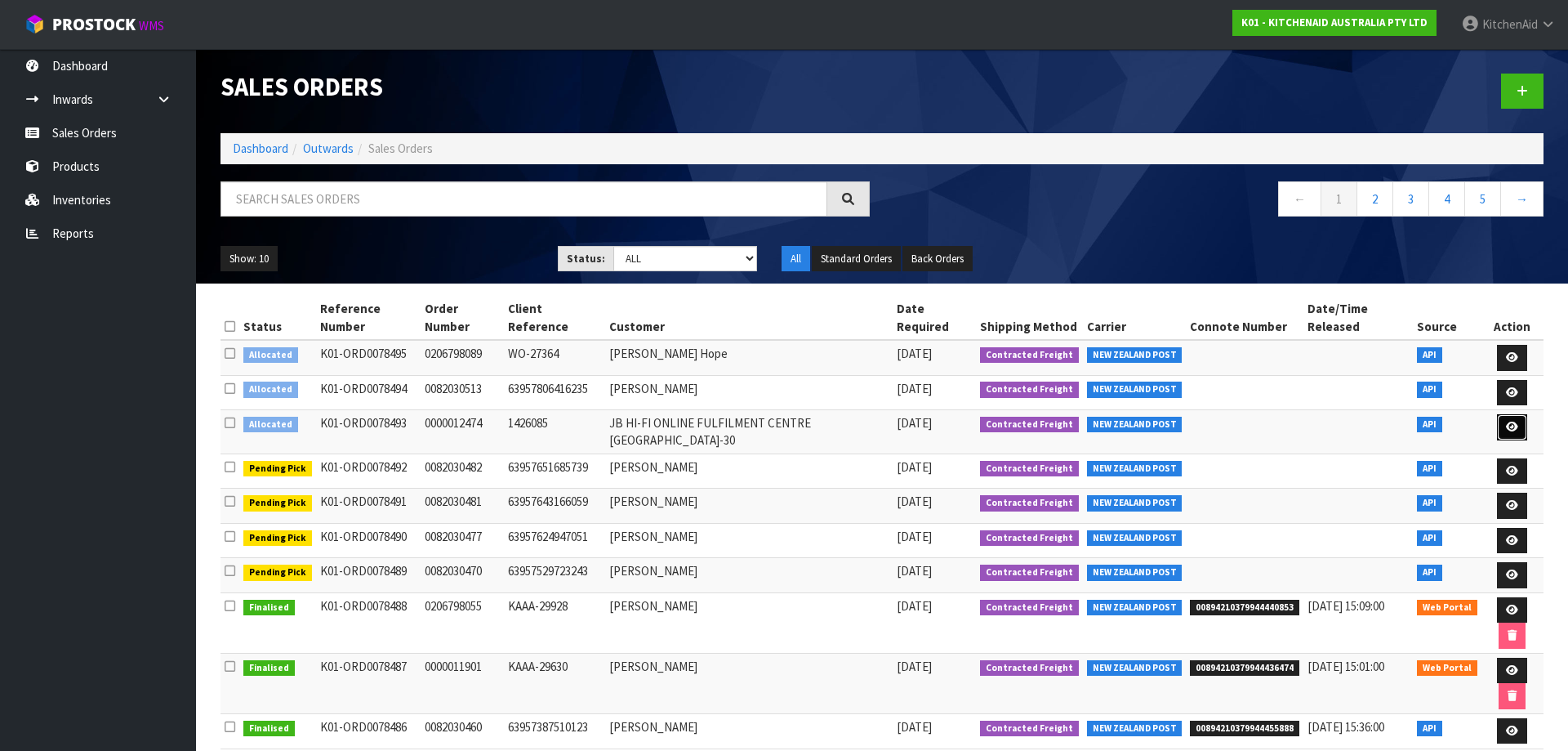
click at [1502, 414] on link at bounding box center [1512, 427] width 30 height 26
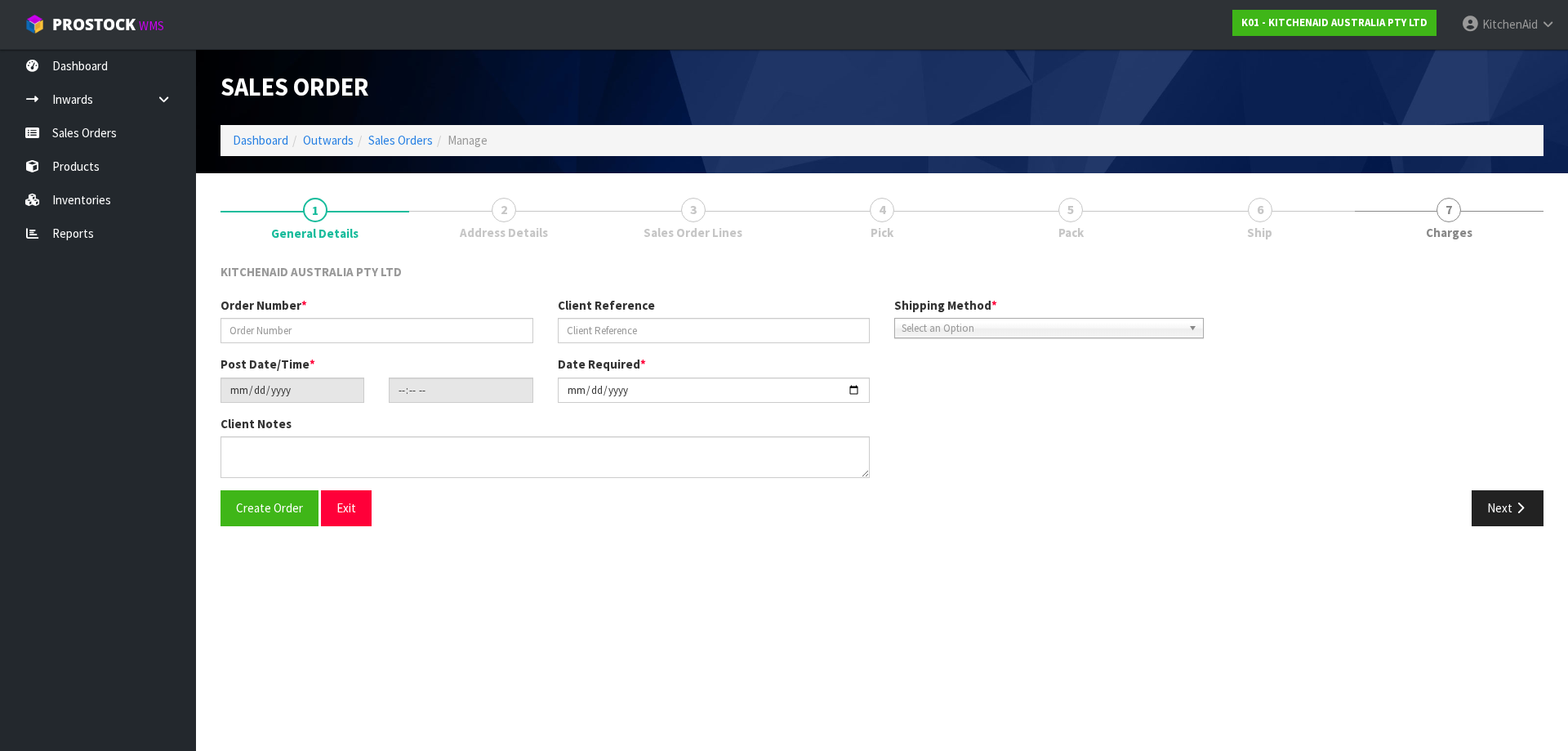
type input "0000012474"
type input "1426085"
type input "[DATE]"
type input "17:32:51.000"
type input "[DATE]"
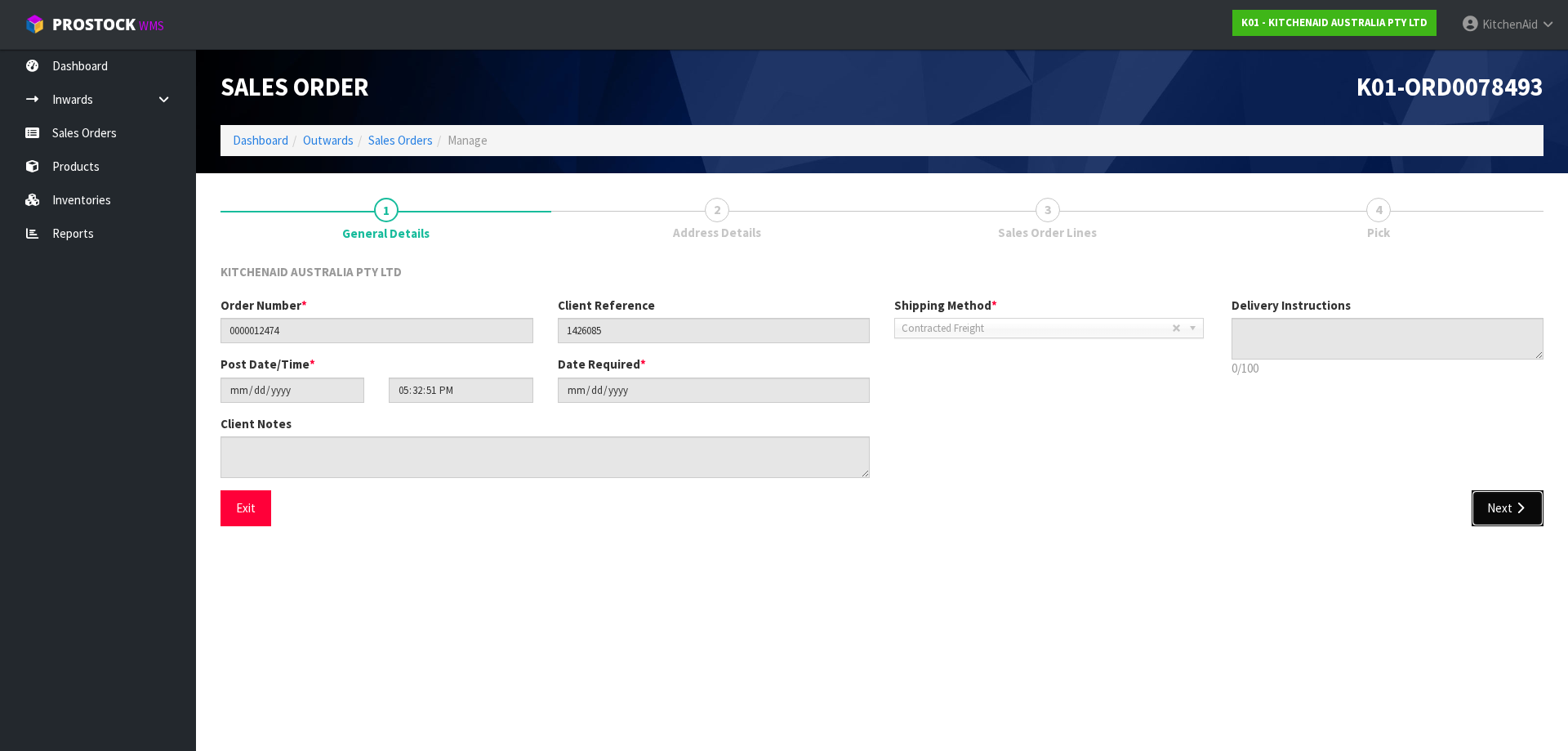
click at [1505, 514] on button "Next" at bounding box center [1507, 507] width 71 height 35
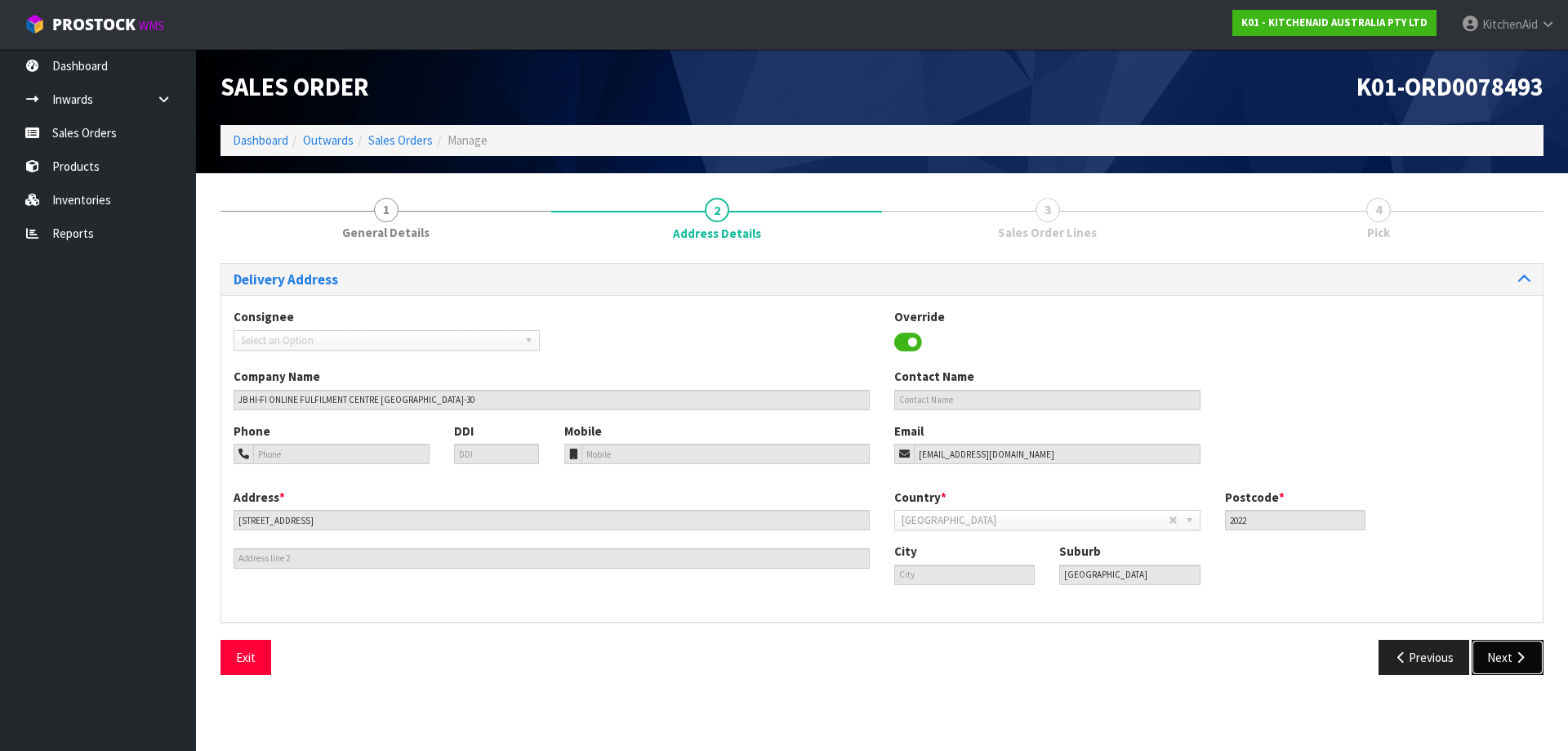
click at [1486, 663] on button "Next" at bounding box center [1507, 657] width 71 height 35
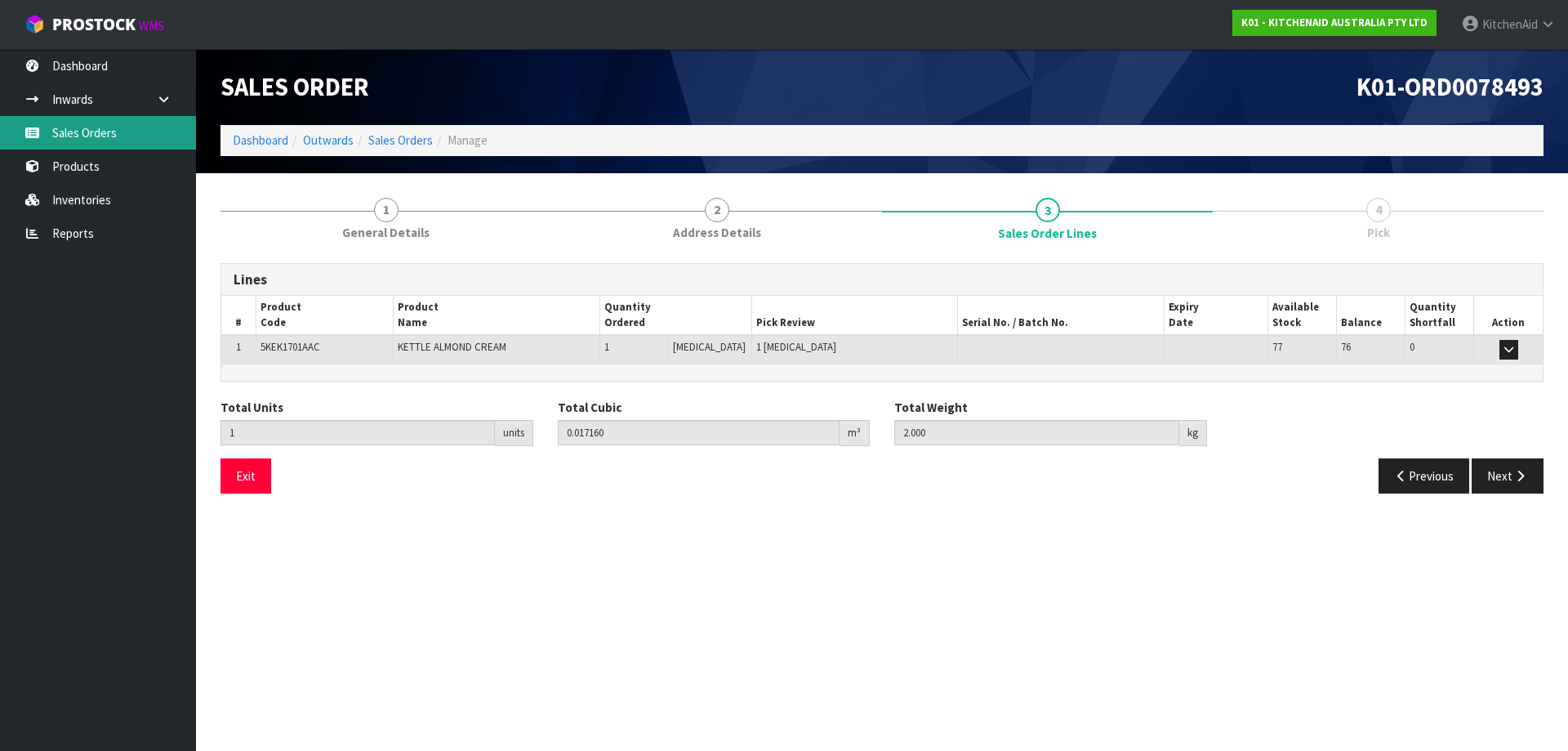
click at [100, 141] on link "Sales Orders" at bounding box center [98, 132] width 196 height 34
